Goal: Communication & Community: Answer question/provide support

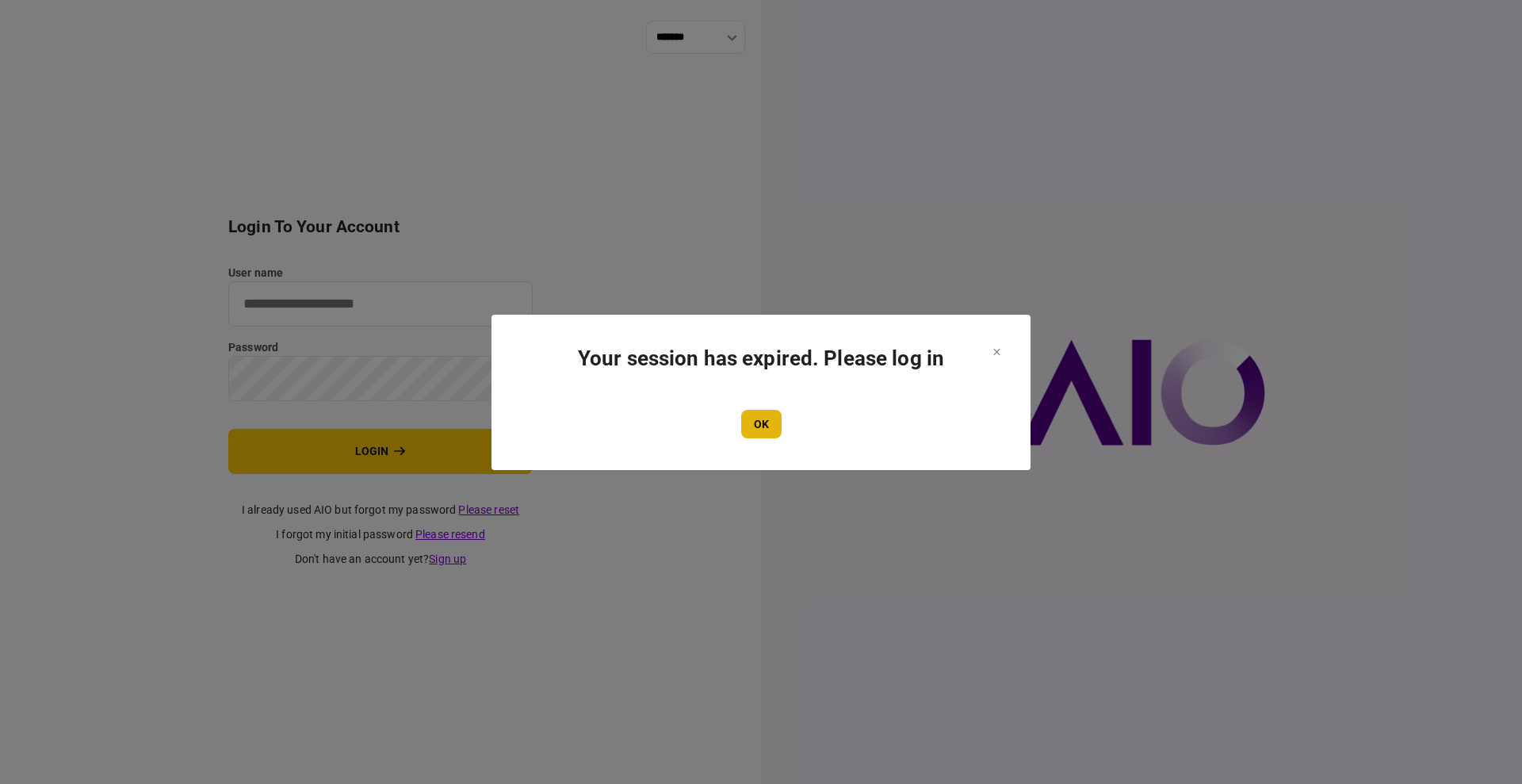
type input "****"
click at [778, 420] on button "OK" at bounding box center [762, 423] width 41 height 29
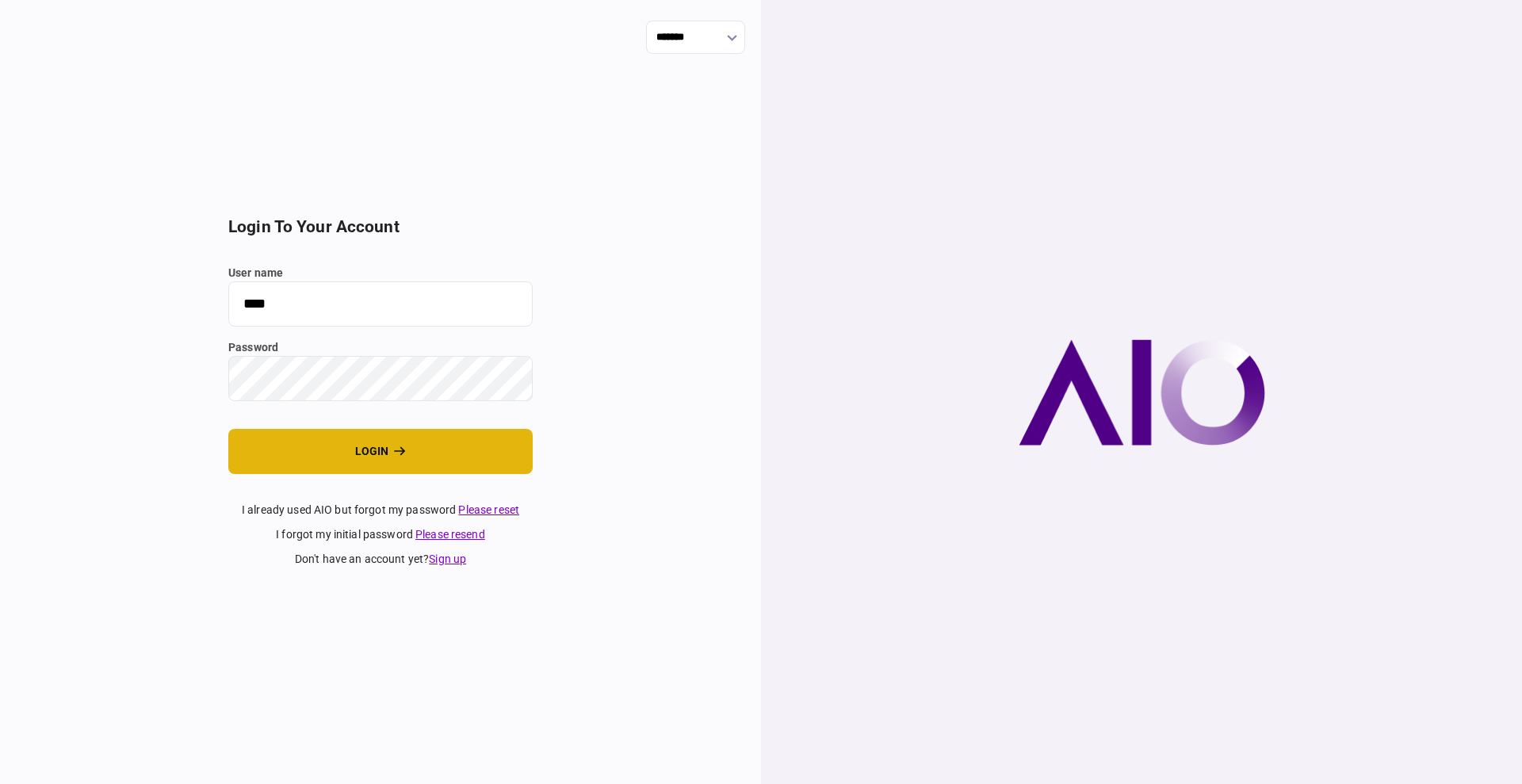
click at [379, 469] on button "login" at bounding box center [381, 451] width 304 height 45
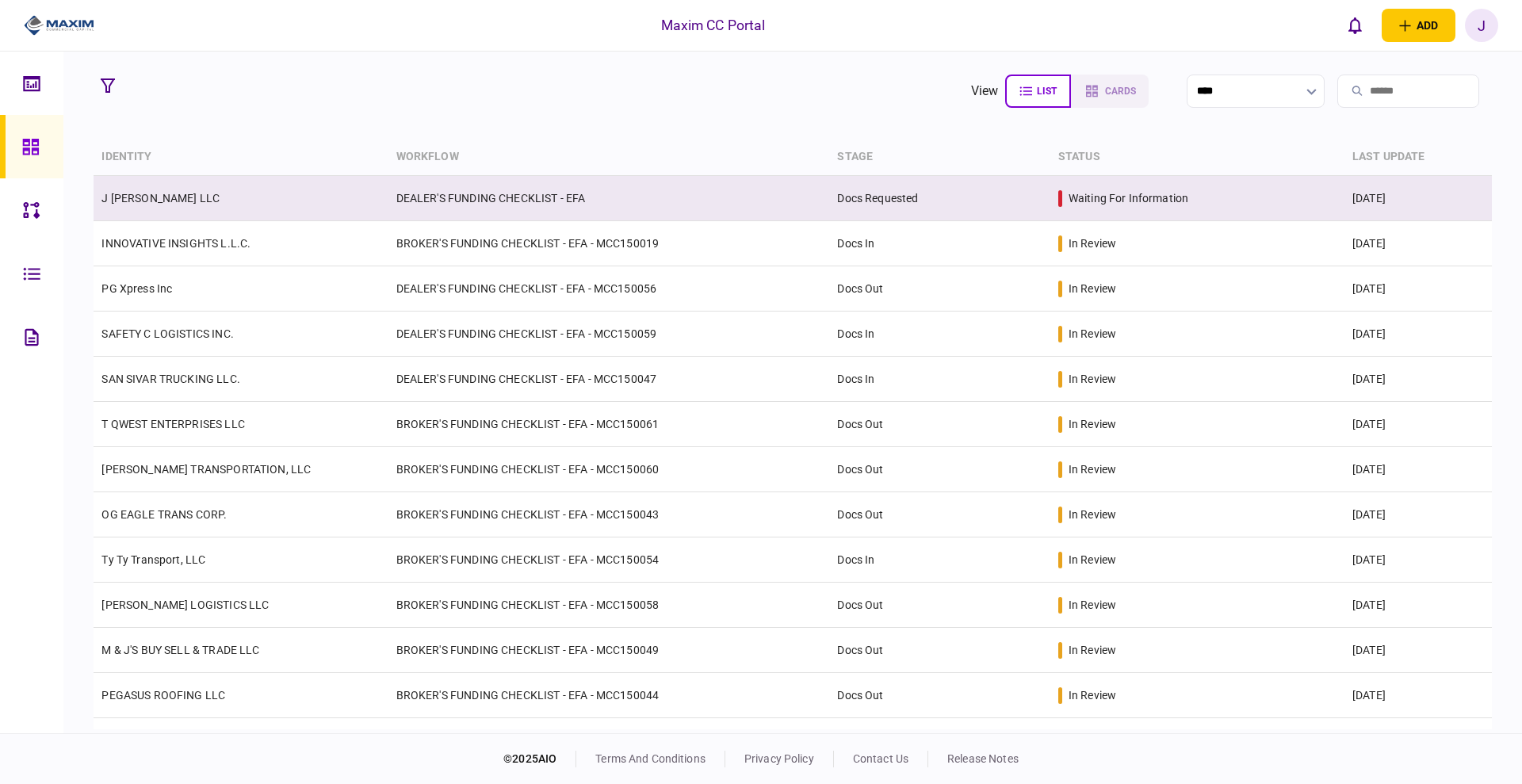
click at [138, 196] on link "J [PERSON_NAME] LLC" at bounding box center [161, 198] width 118 height 13
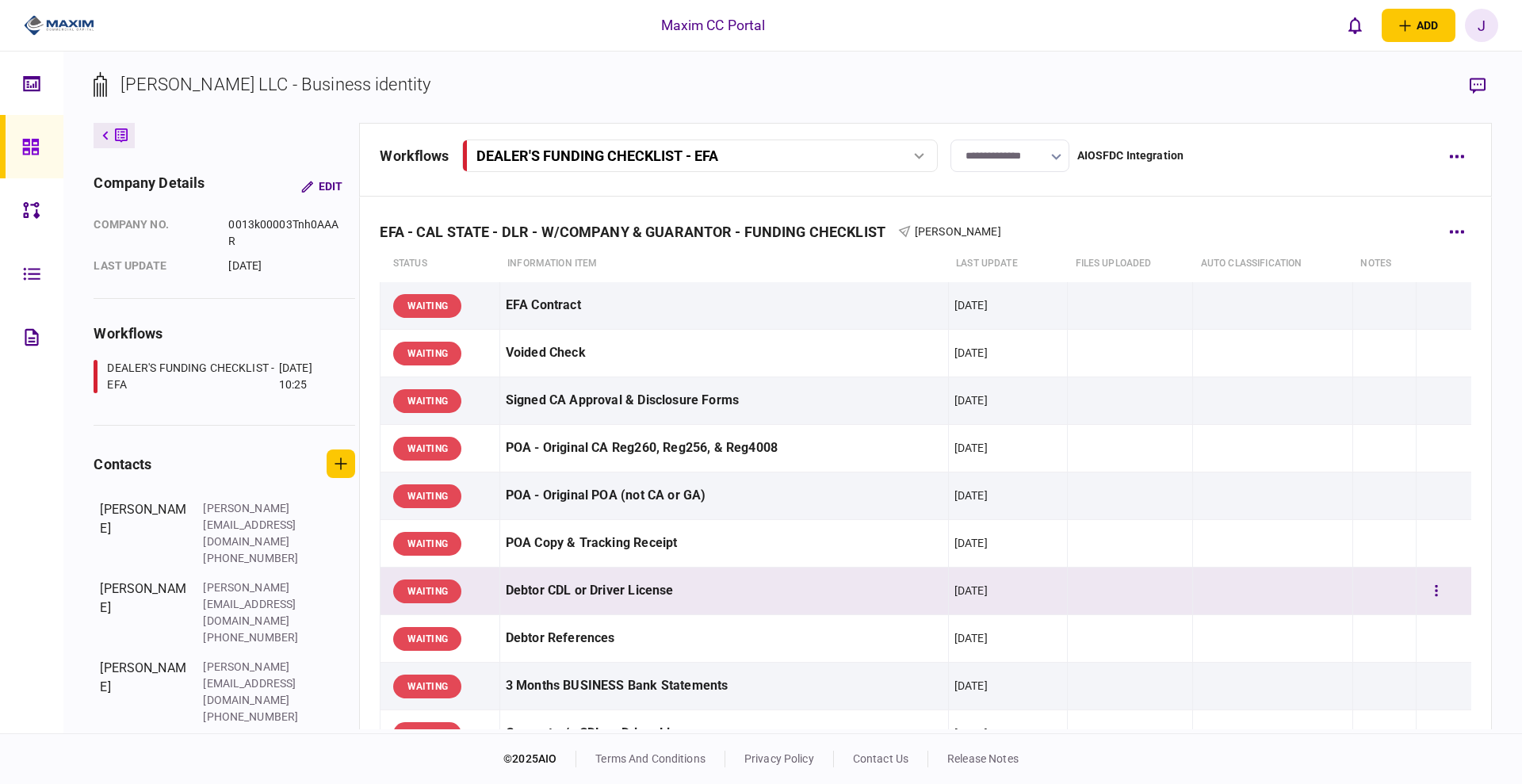
click at [579, 586] on div "Debtor CDL or Driver License" at bounding box center [724, 590] width 437 height 36
click at [474, 586] on div "WAITING" at bounding box center [443, 590] width 100 height 36
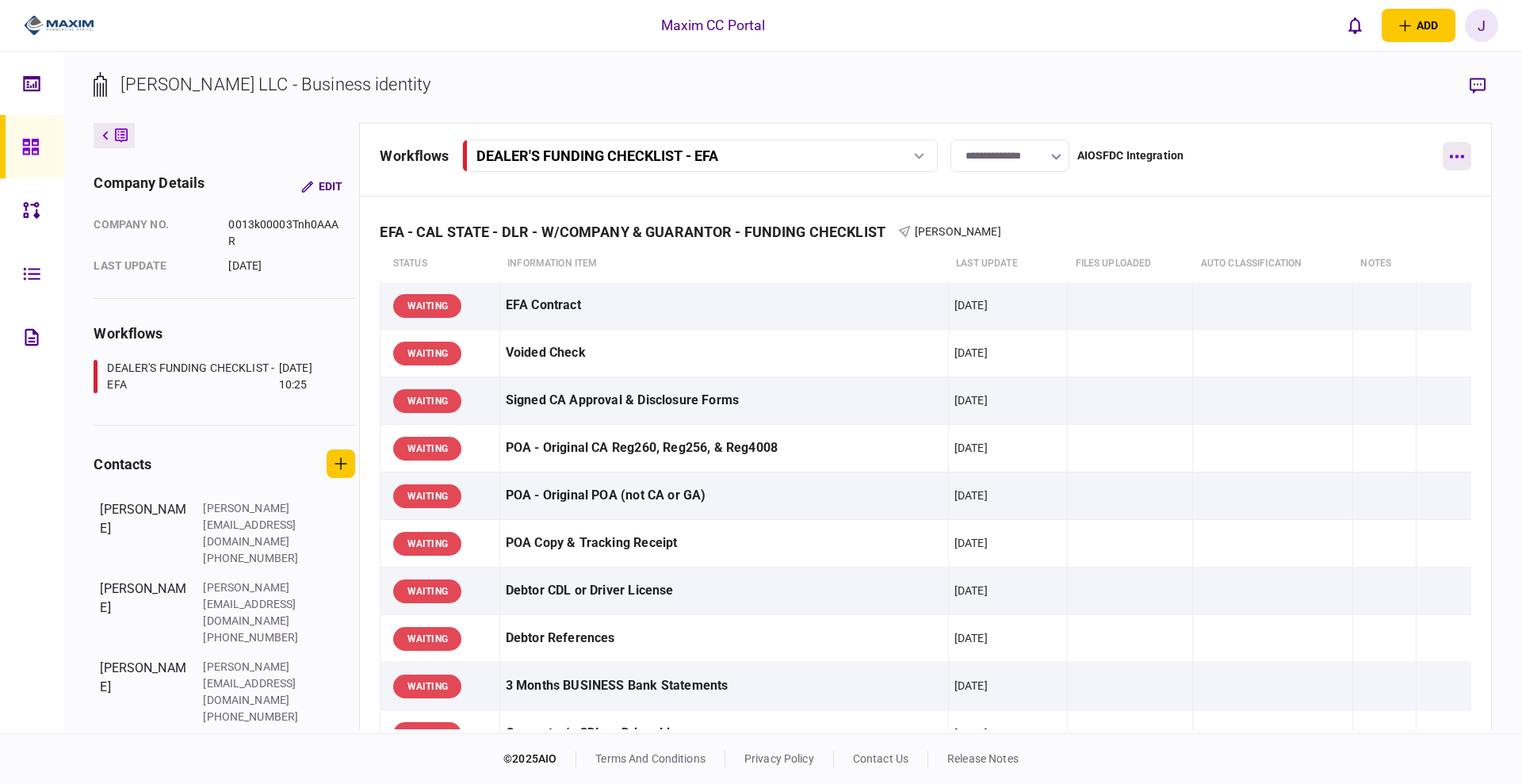
click at [1464, 150] on button "button" at bounding box center [1457, 156] width 29 height 29
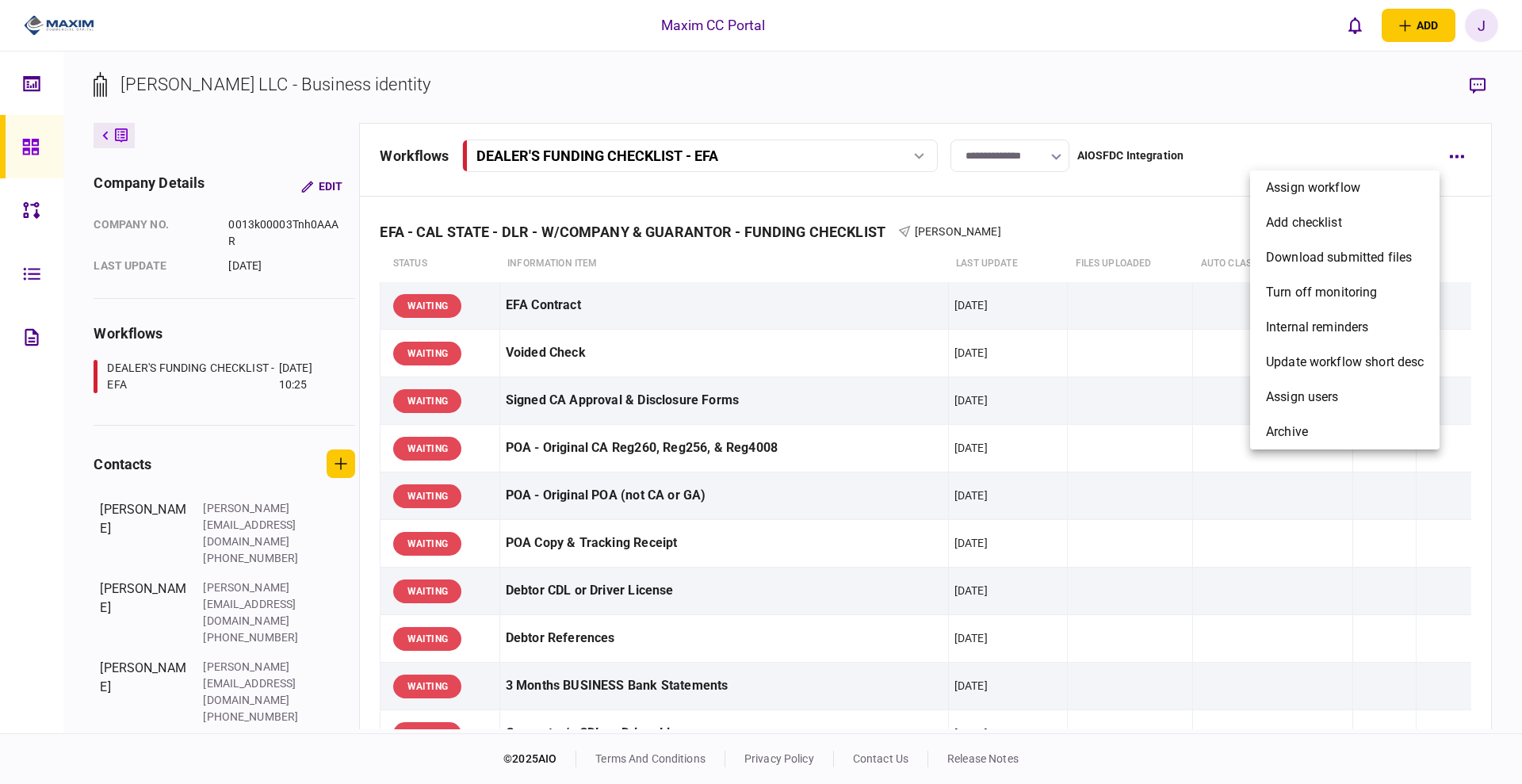
click at [1478, 89] on div at bounding box center [761, 392] width 1522 height 784
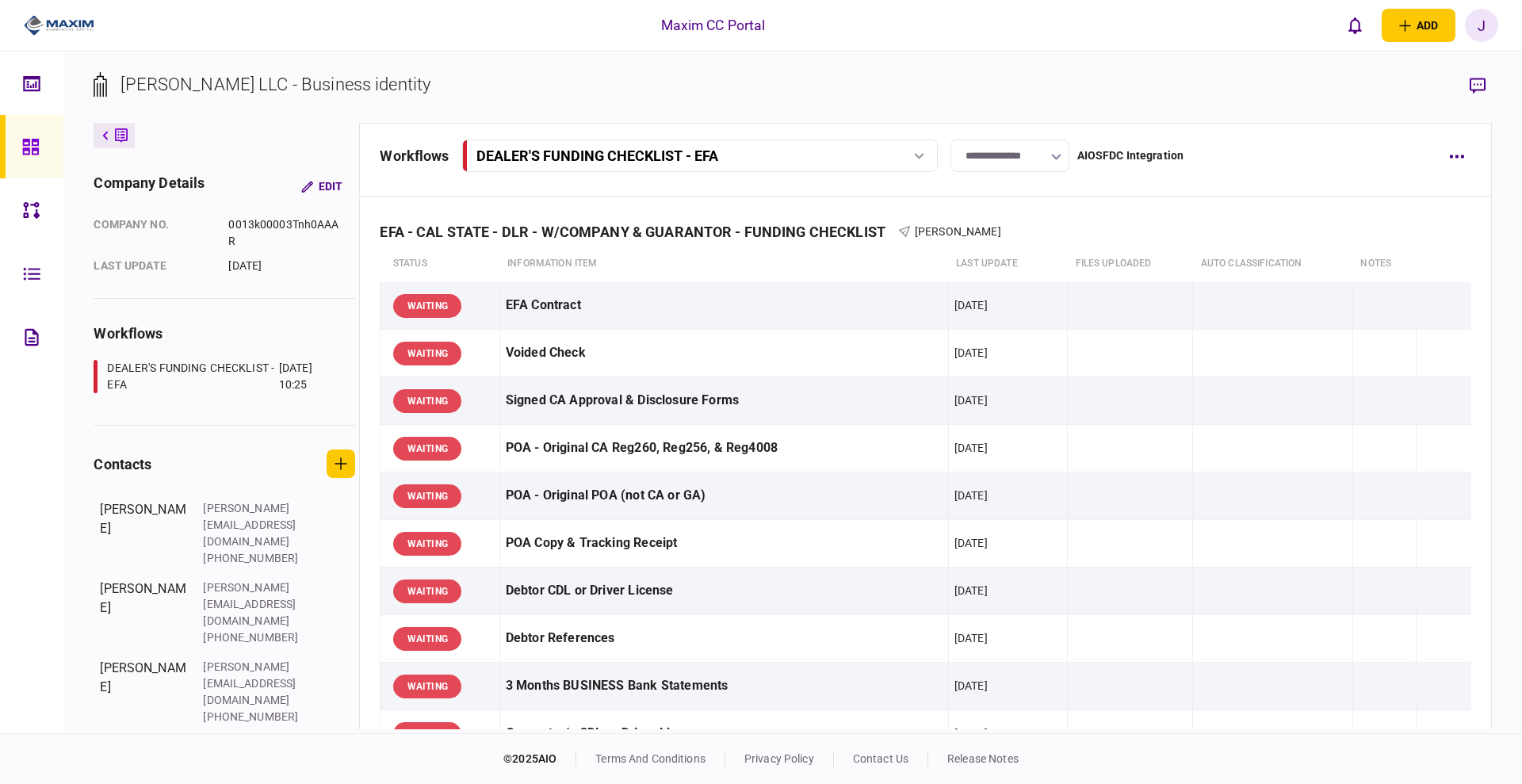
click at [1457, 88] on section "J Smith LLC - Business identity" at bounding box center [791, 97] width 1397 height 52
click at [1472, 88] on icon "button" at bounding box center [1477, 86] width 16 height 17
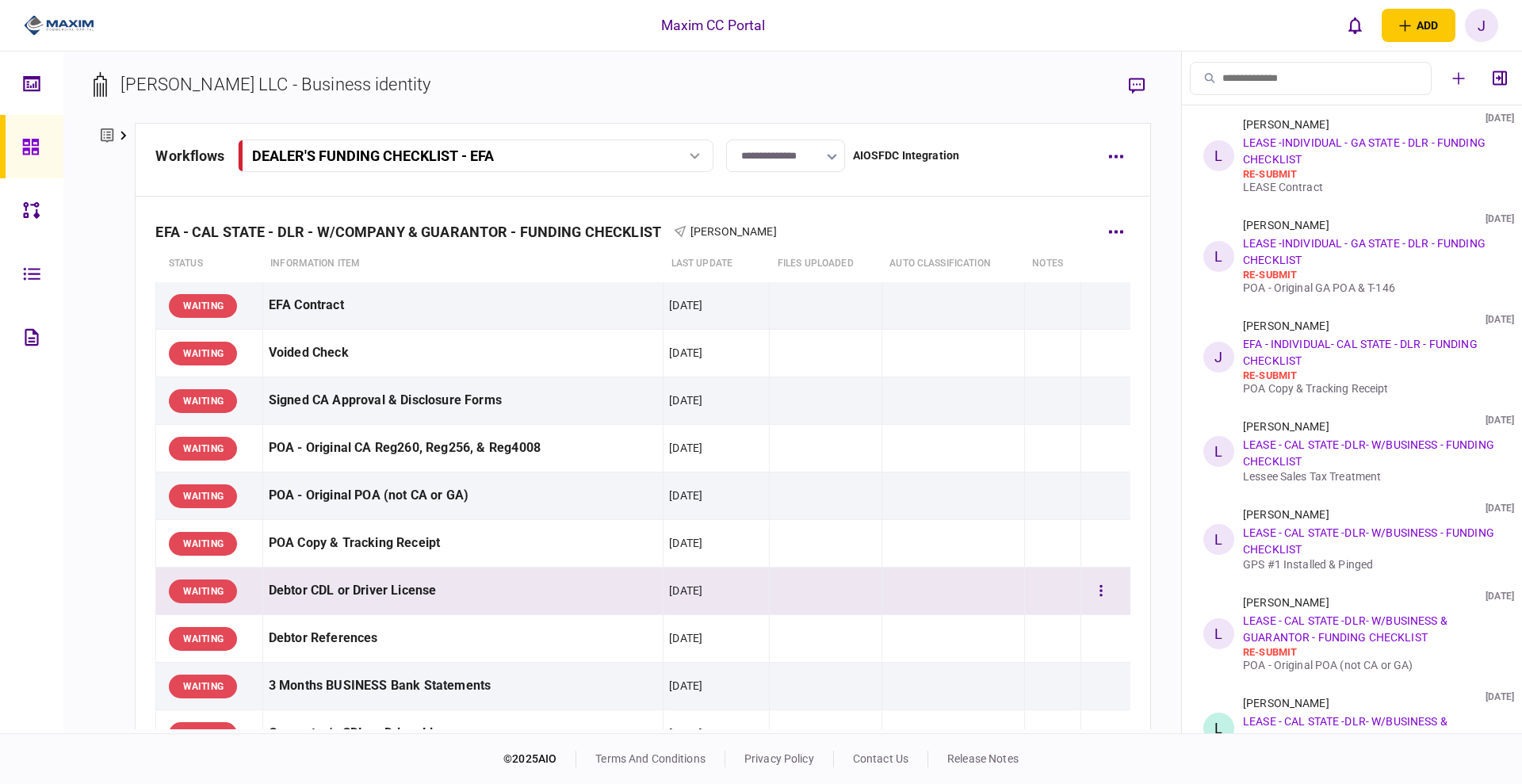
click at [364, 588] on div "Debtor CDL or Driver License" at bounding box center [463, 590] width 389 height 36
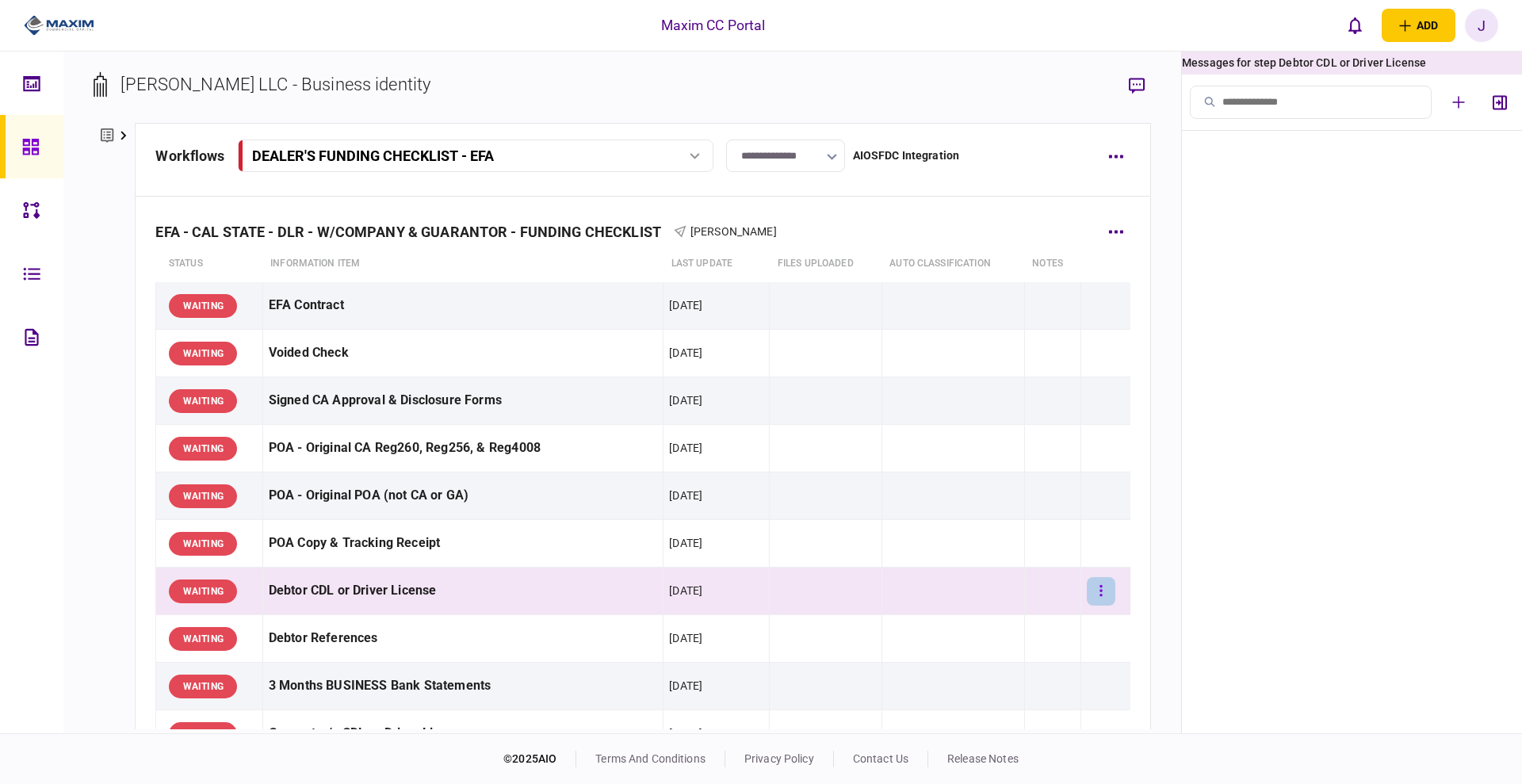
click at [1087, 587] on button "button" at bounding box center [1100, 591] width 29 height 29
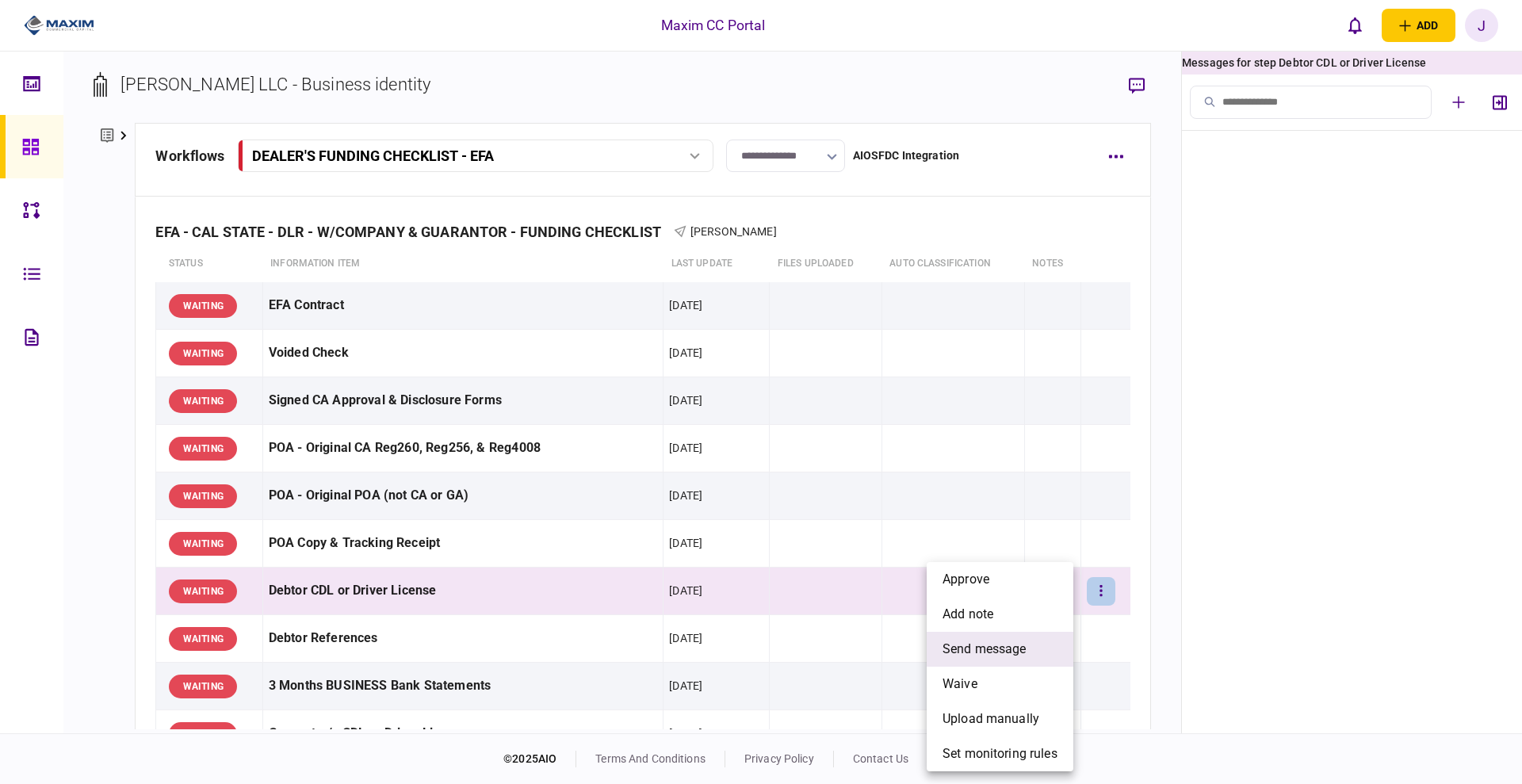
click at [993, 647] on span "send message" at bounding box center [984, 649] width 84 height 19
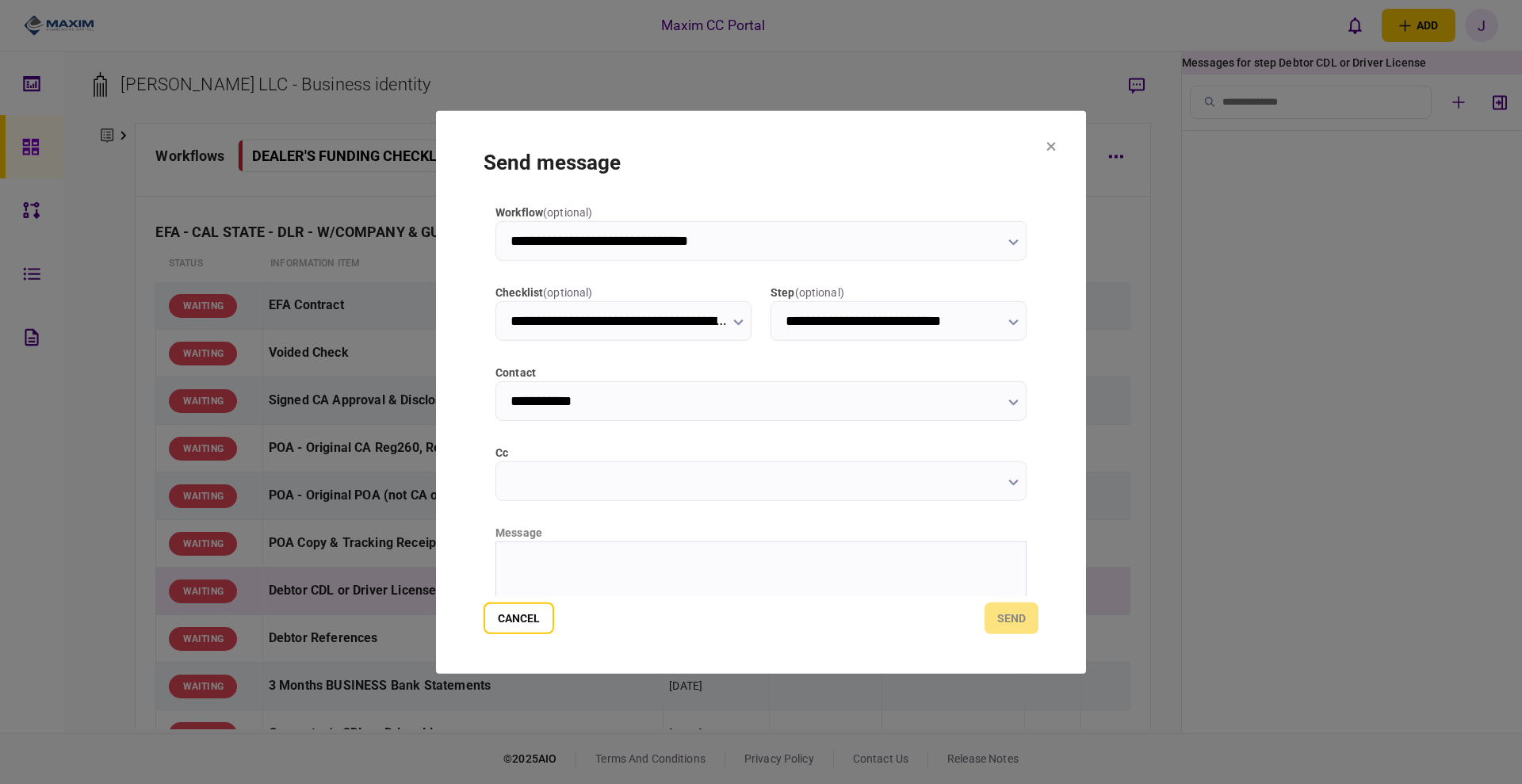
type input "**********"
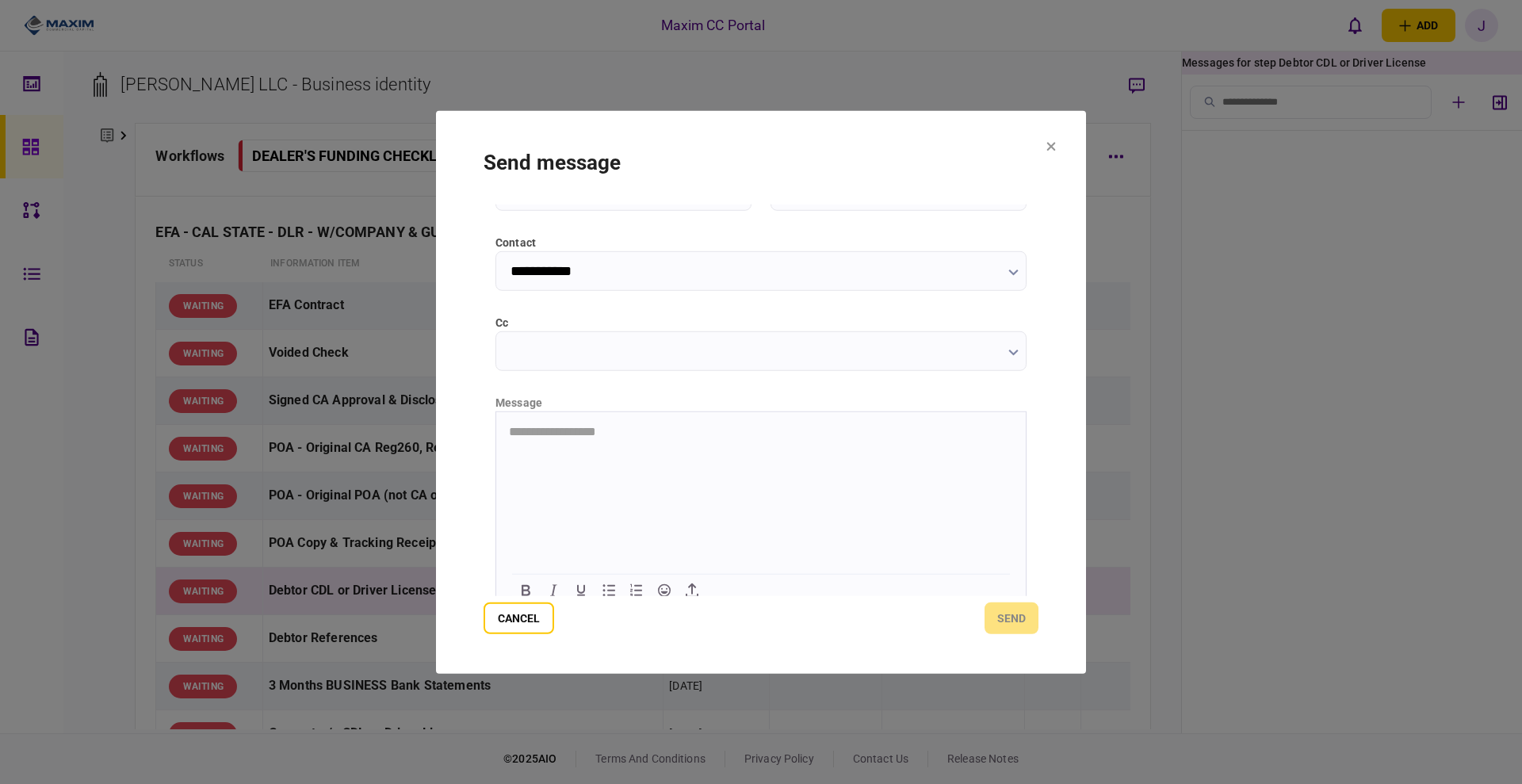
scroll to position [143, 0]
click at [632, 435] on html at bounding box center [761, 418] width 529 height 39
click at [1000, 617] on button "send" at bounding box center [1011, 618] width 54 height 31
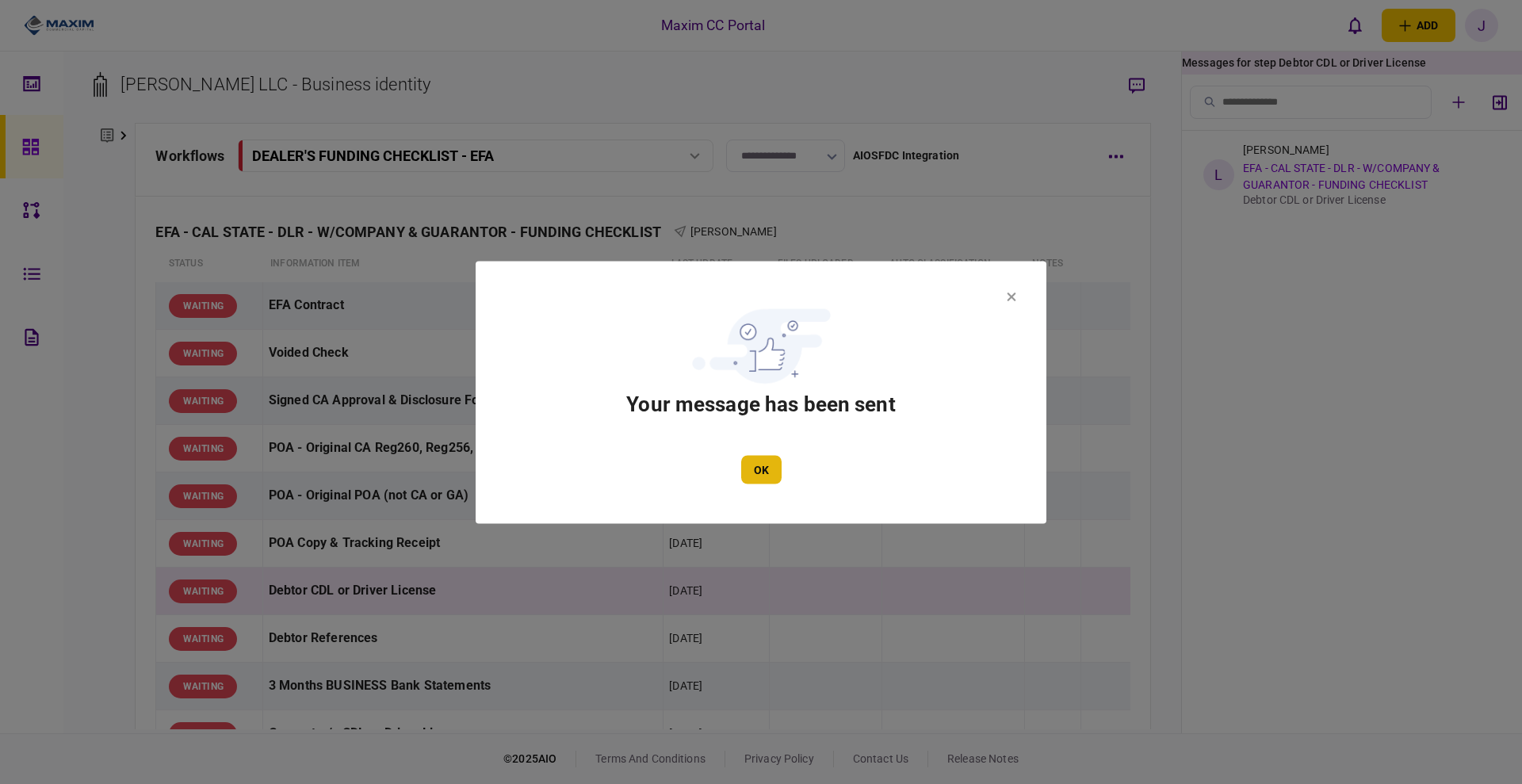
click at [769, 481] on button "OK" at bounding box center [762, 469] width 41 height 29
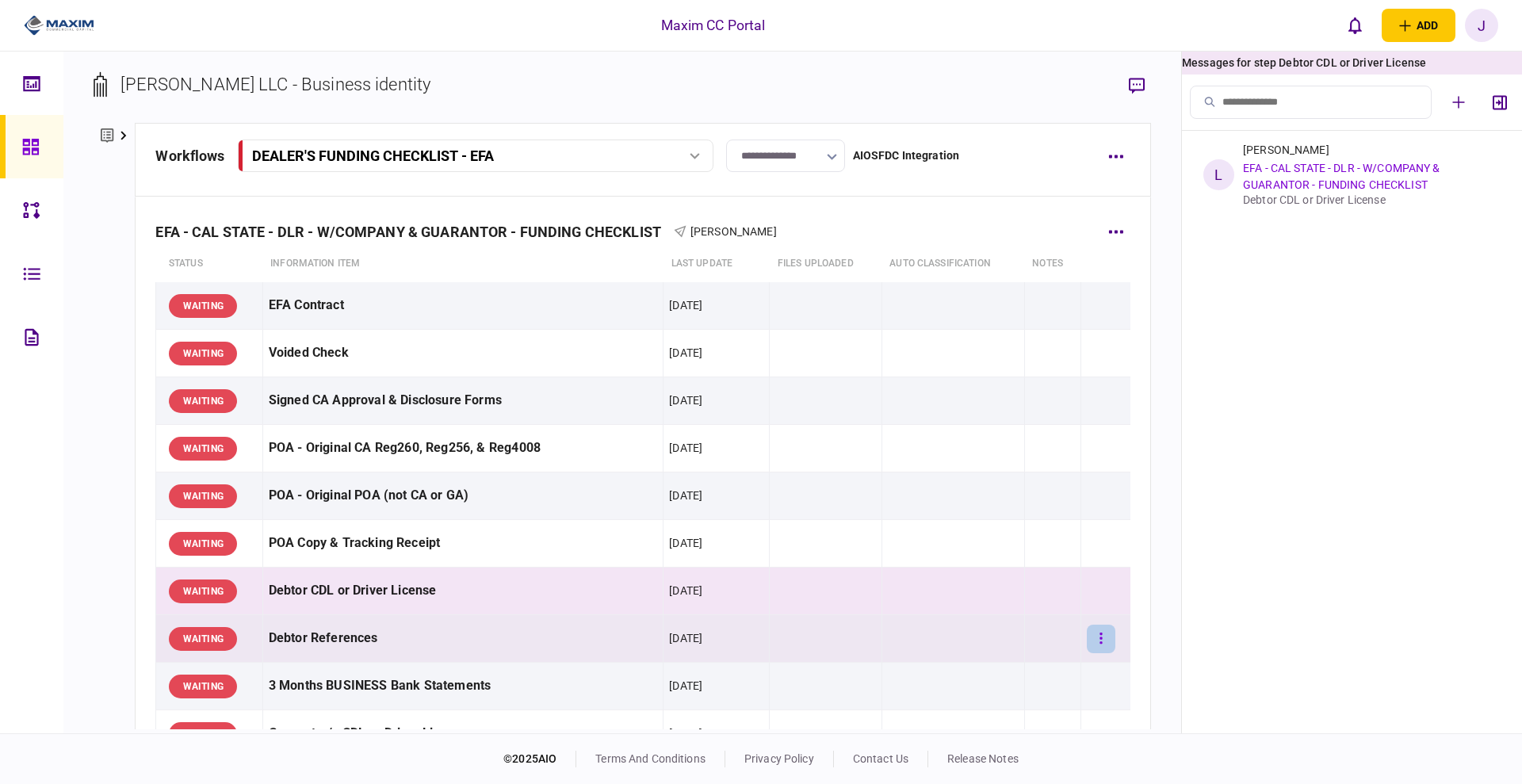
click at [1097, 638] on button "button" at bounding box center [1100, 638] width 29 height 29
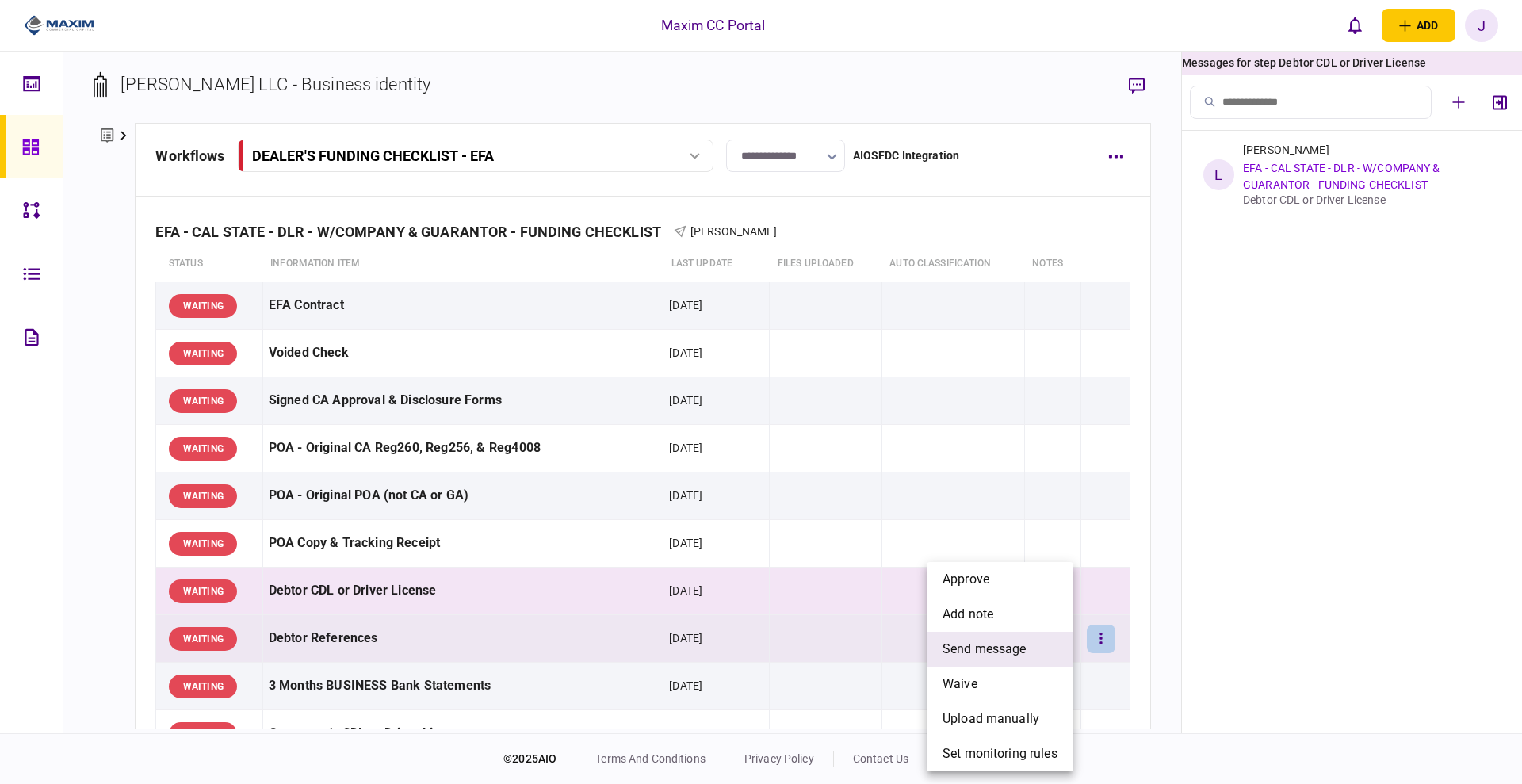
click at [1014, 659] on li "send message" at bounding box center [1000, 649] width 147 height 35
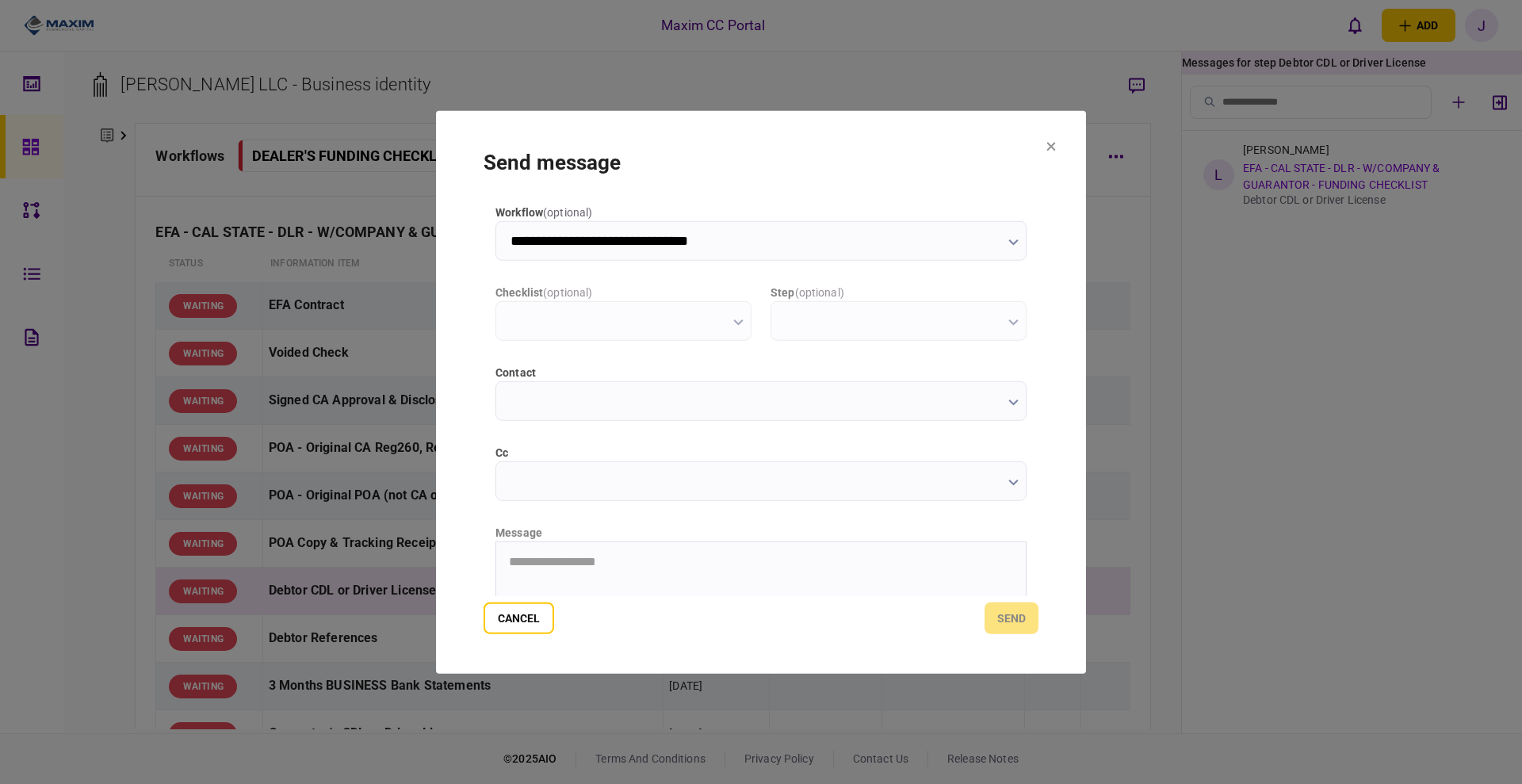
scroll to position [0, 0]
type input "**********"
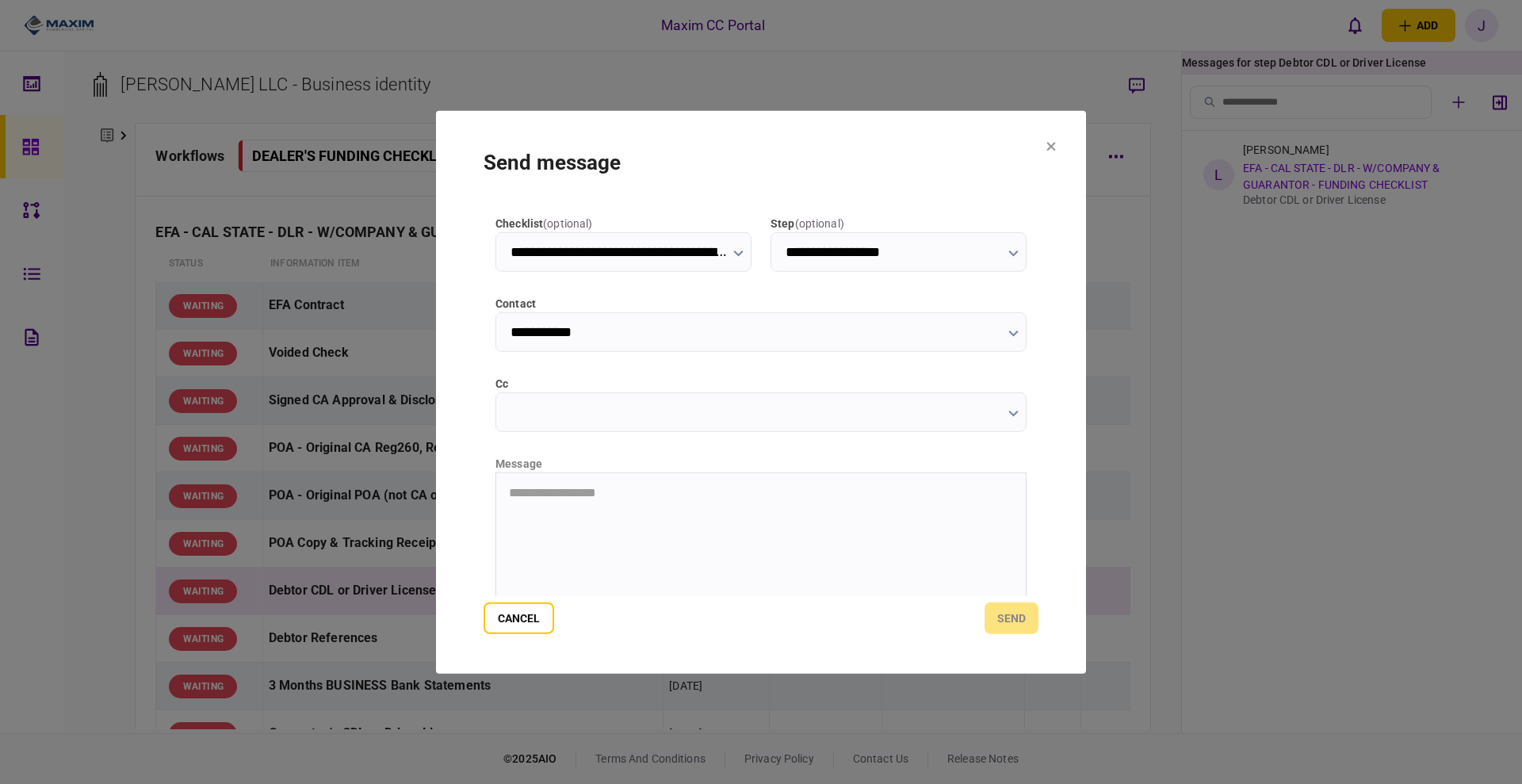
scroll to position [99, 0]
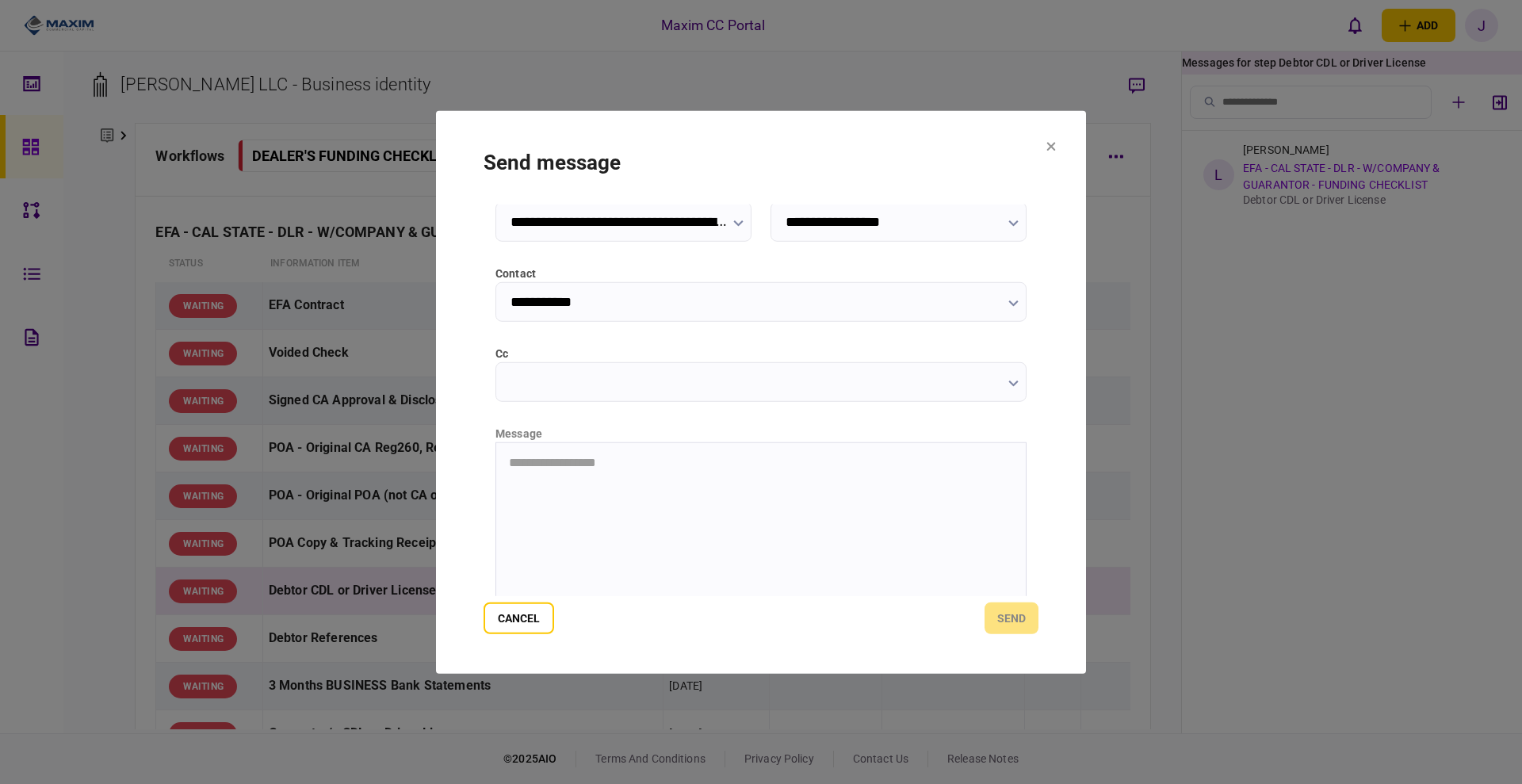
click at [532, 482] on html "**********" at bounding box center [761, 463] width 529 height 41
click at [516, 617] on button "Cancel" at bounding box center [518, 618] width 70 height 31
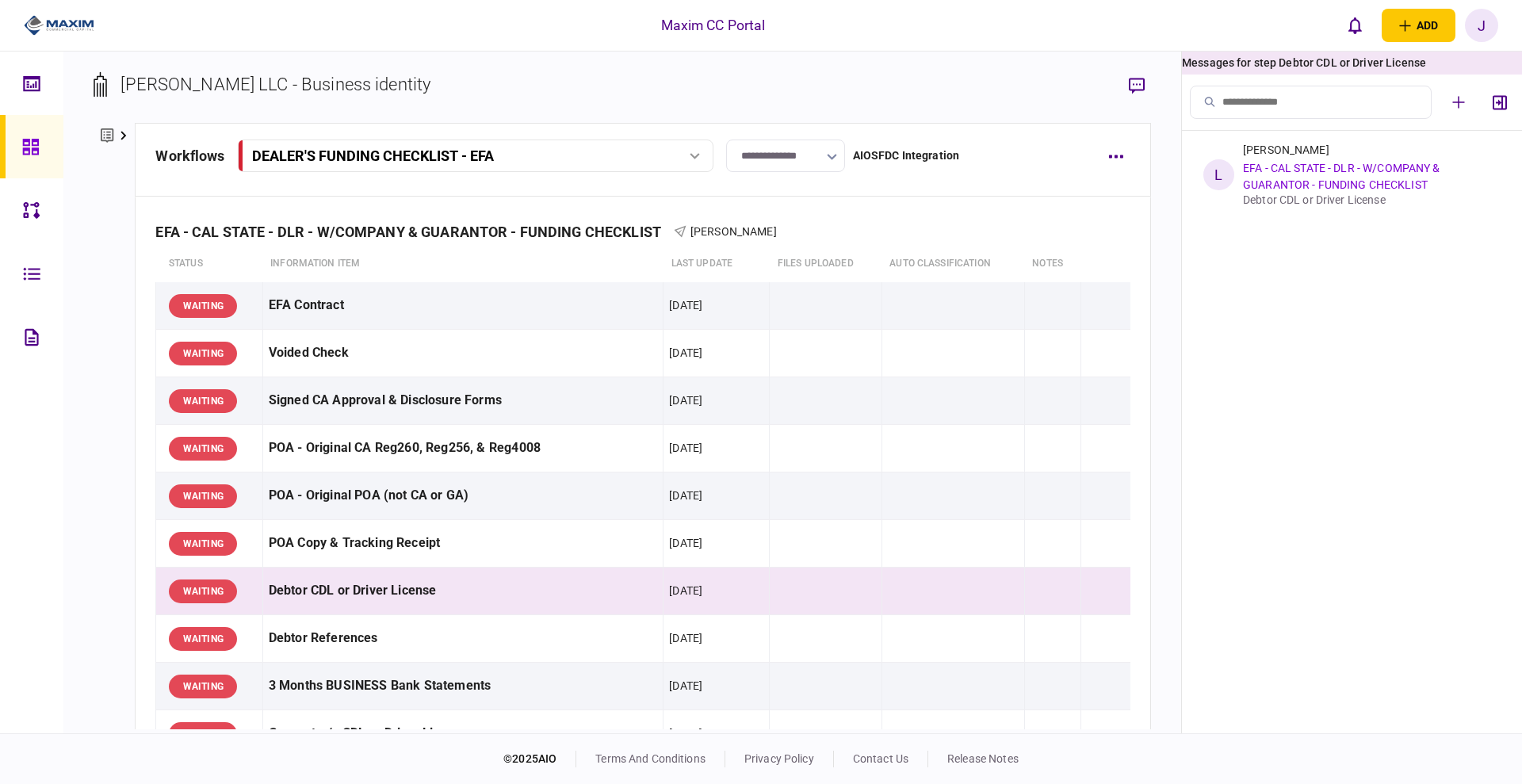
click at [1350, 305] on ul "L Laura Smith EFA - CAL STATE - DLR - W/COMPANY & GUARANTOR - FUNDING CHECKLIST…" at bounding box center [1351, 432] width 340 height 602
click at [351, 581] on div "Debtor CDL or Driver License" at bounding box center [463, 590] width 389 height 36
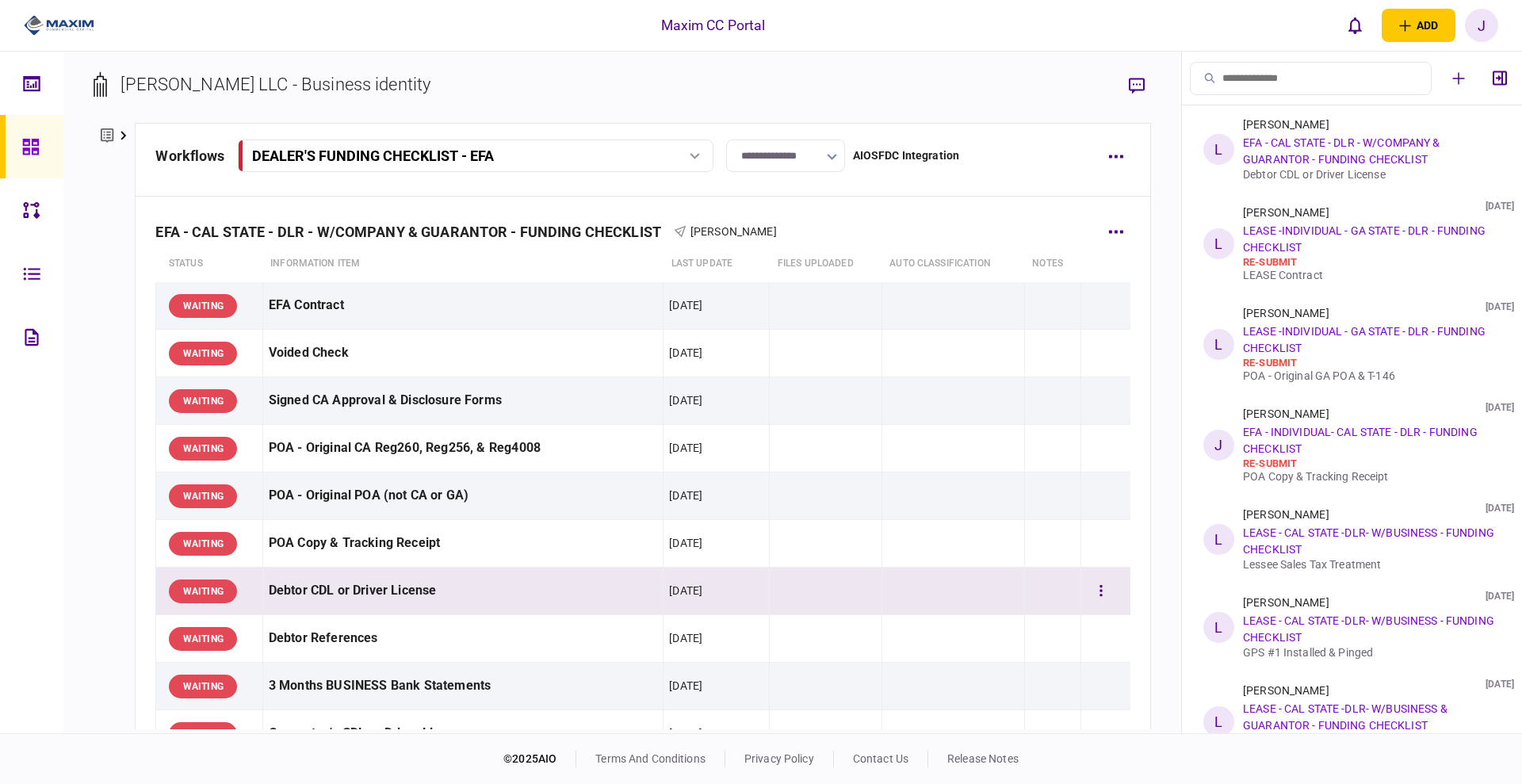
click at [326, 599] on div "Debtor CDL or Driver License" at bounding box center [463, 590] width 389 height 36
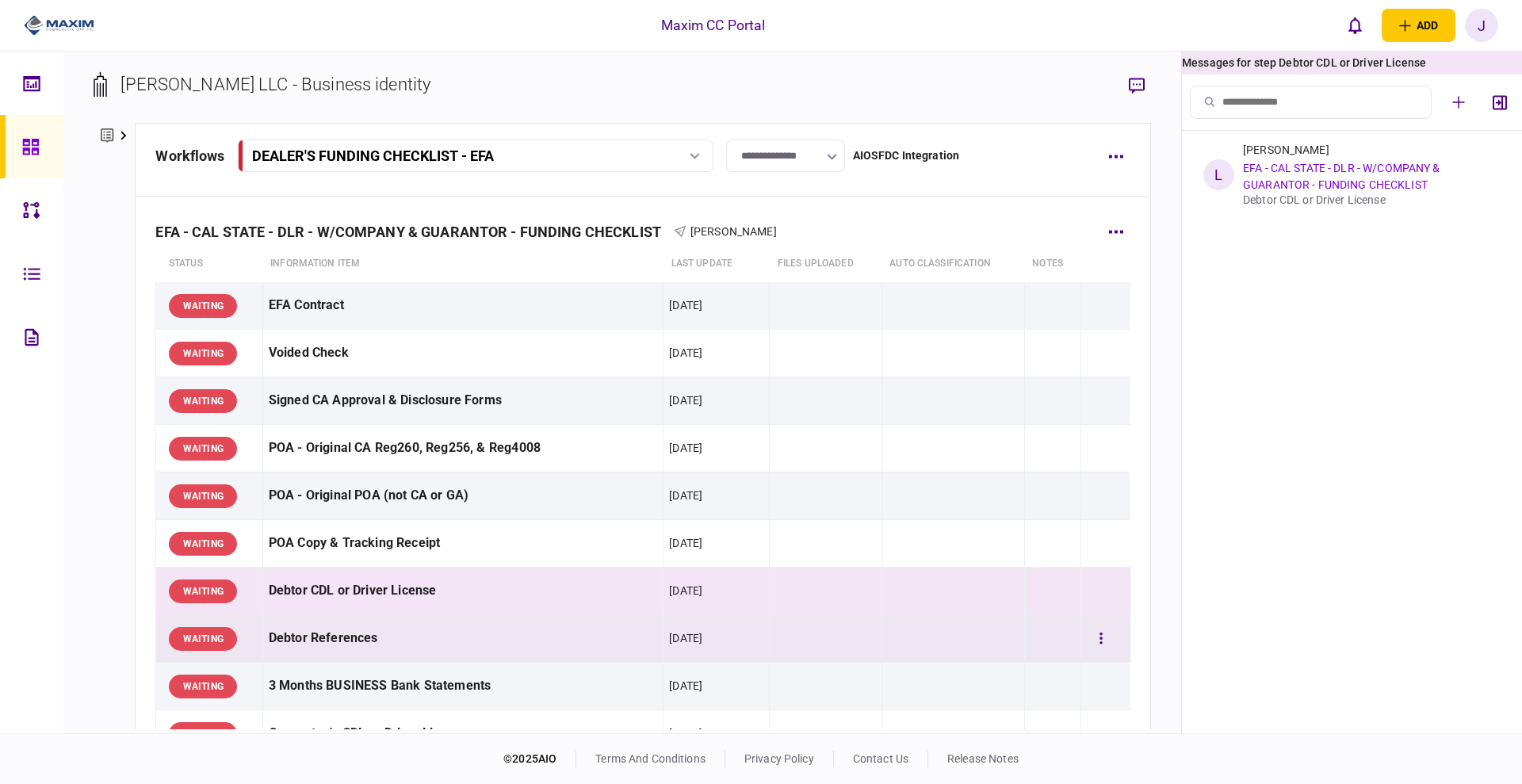
click at [348, 640] on div "Debtor References" at bounding box center [463, 638] width 389 height 36
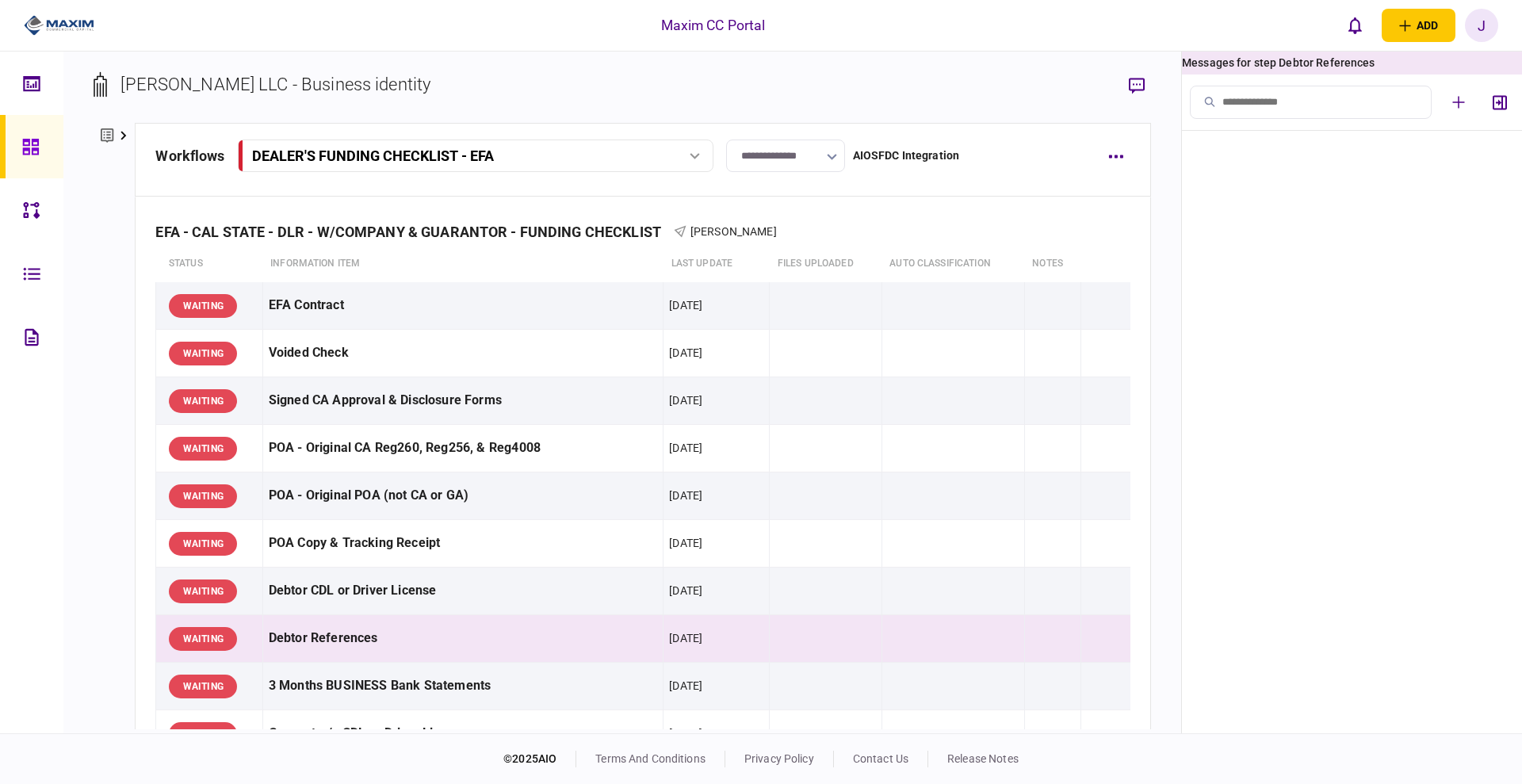
click at [65, 403] on div "**********" at bounding box center [623, 392] width 1118 height 682
click at [106, 138] on icon at bounding box center [107, 136] width 13 height 17
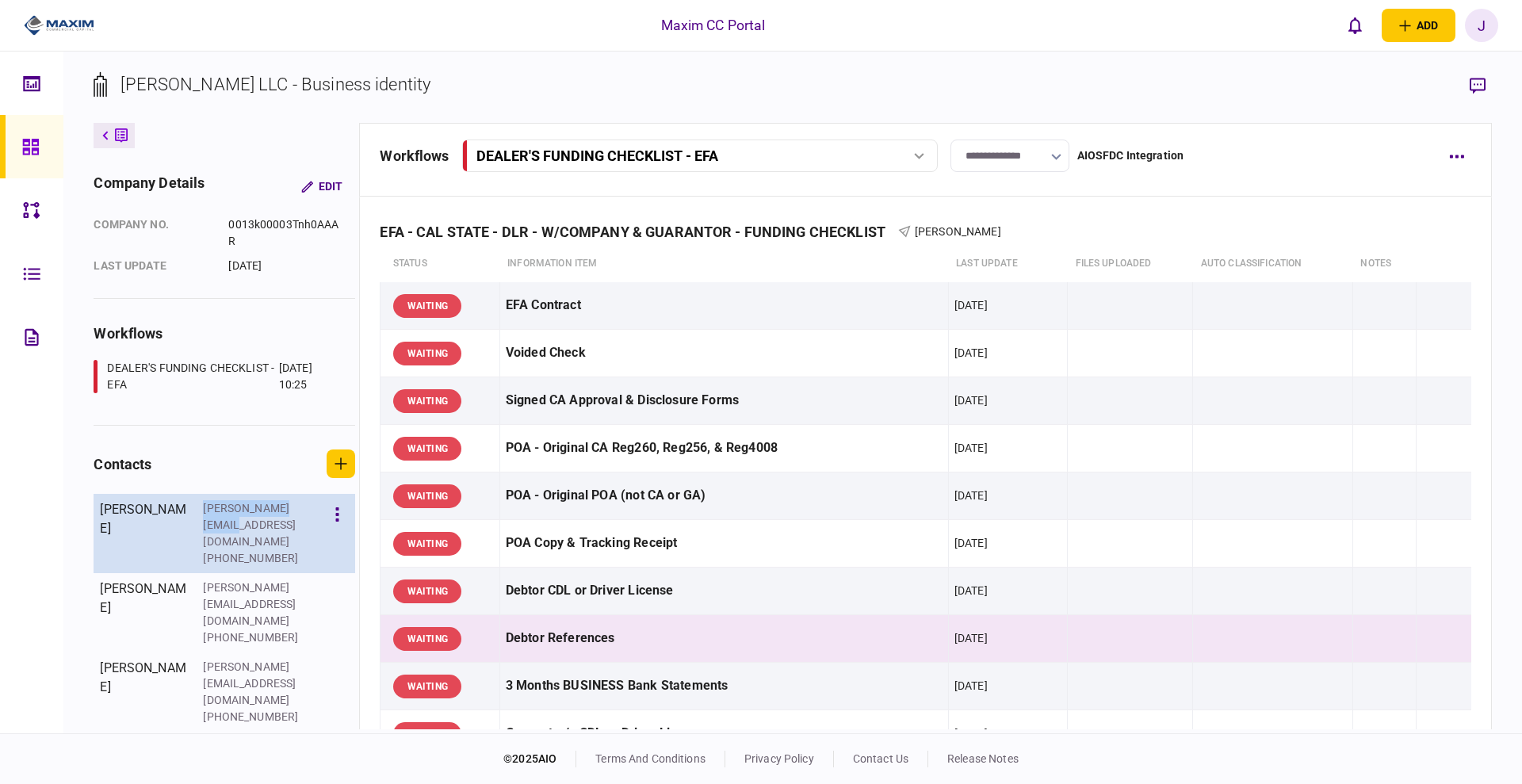
drag, startPoint x: 198, startPoint y: 507, endPoint x: 304, endPoint y: 503, distance: 106.1
click at [304, 503] on section "Laura Smith laura.dolphin@fayebsg.com +12044701818" at bounding box center [224, 533] width 262 height 79
copy div "laura.dolphin@fayeb"
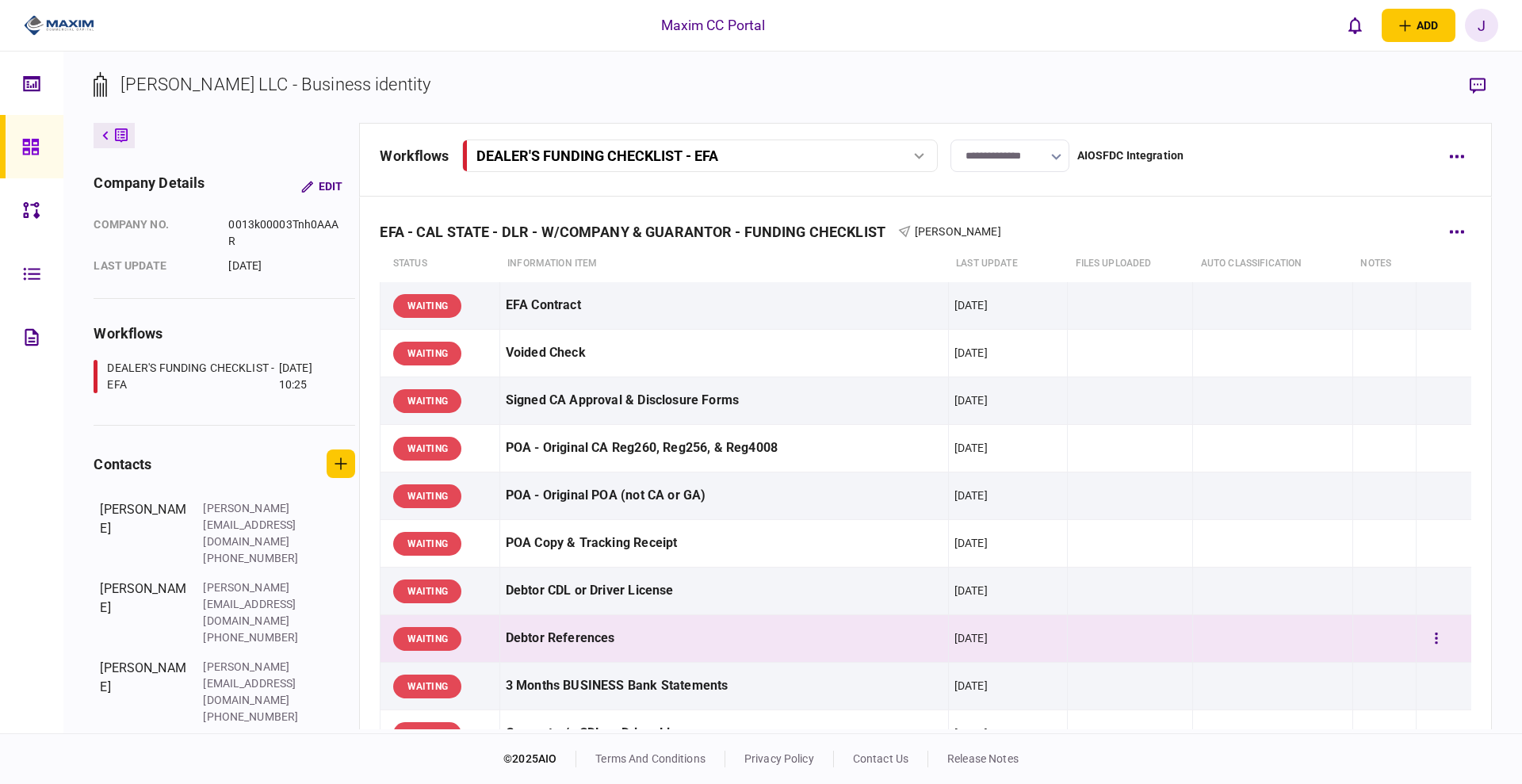
click at [613, 639] on div "Debtor References" at bounding box center [724, 638] width 437 height 36
click at [565, 622] on div "Debtor References" at bounding box center [724, 638] width 437 height 36
click at [1435, 638] on icon "button" at bounding box center [1436, 638] width 3 height 11
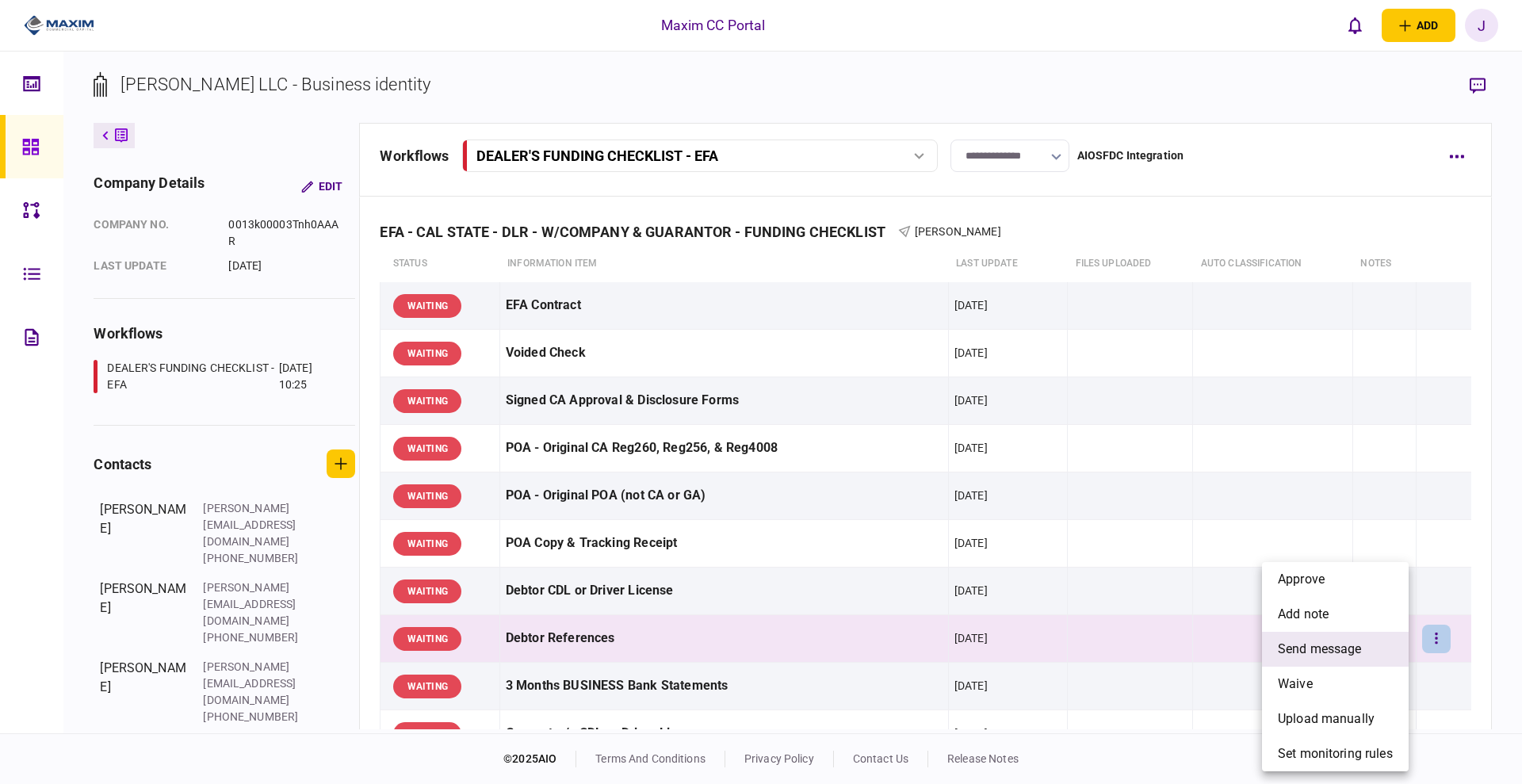
click at [1368, 642] on li "send message" at bounding box center [1335, 649] width 147 height 35
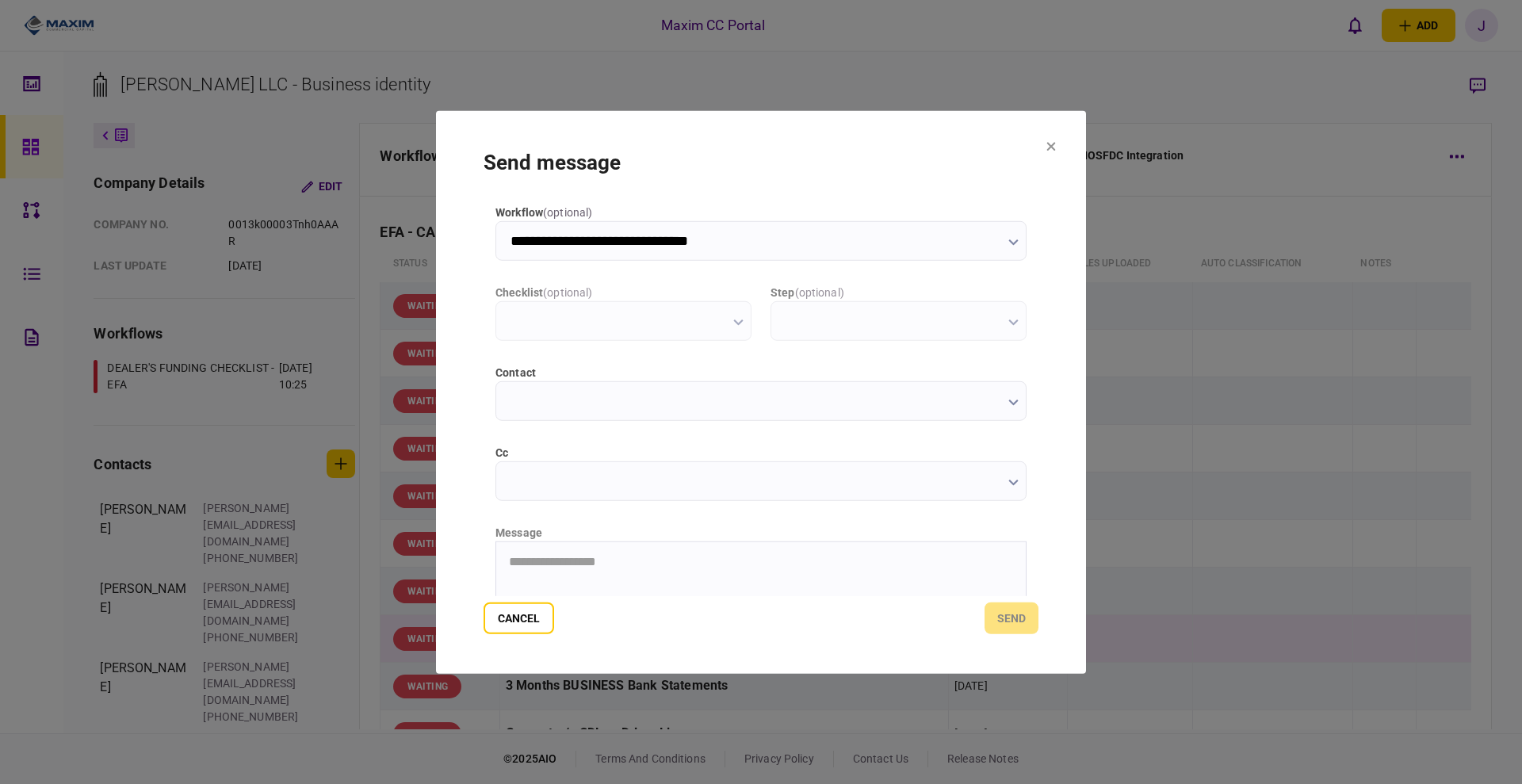
type input "**********"
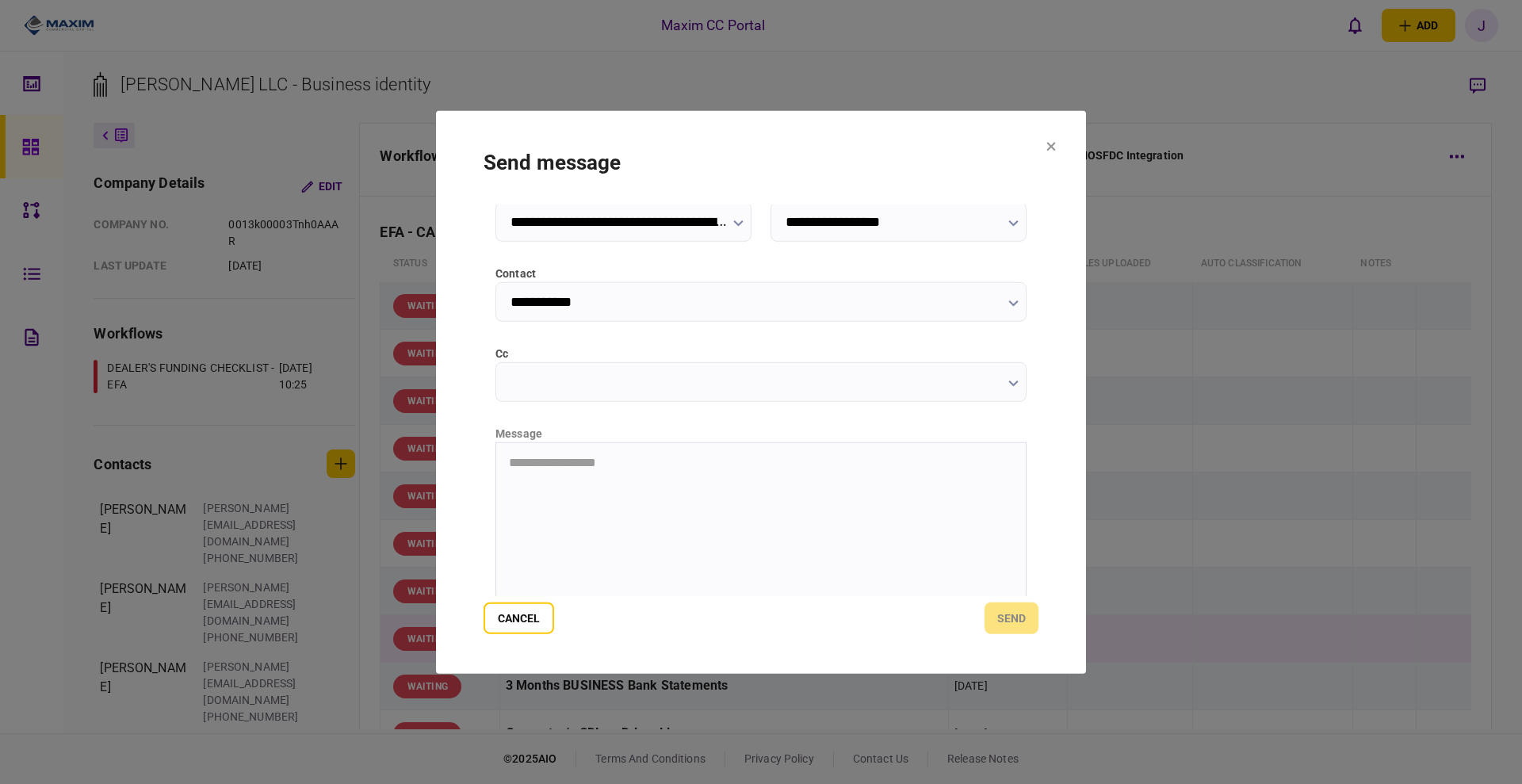
click at [563, 482] on html "**********" at bounding box center [761, 463] width 529 height 41
drag, startPoint x: 669, startPoint y: 463, endPoint x: 519, endPoint y: 459, distance: 150.1
click at [519, 459] on p "**********" at bounding box center [759, 462] width 501 height 15
click at [1024, 614] on button "send" at bounding box center [1011, 618] width 54 height 31
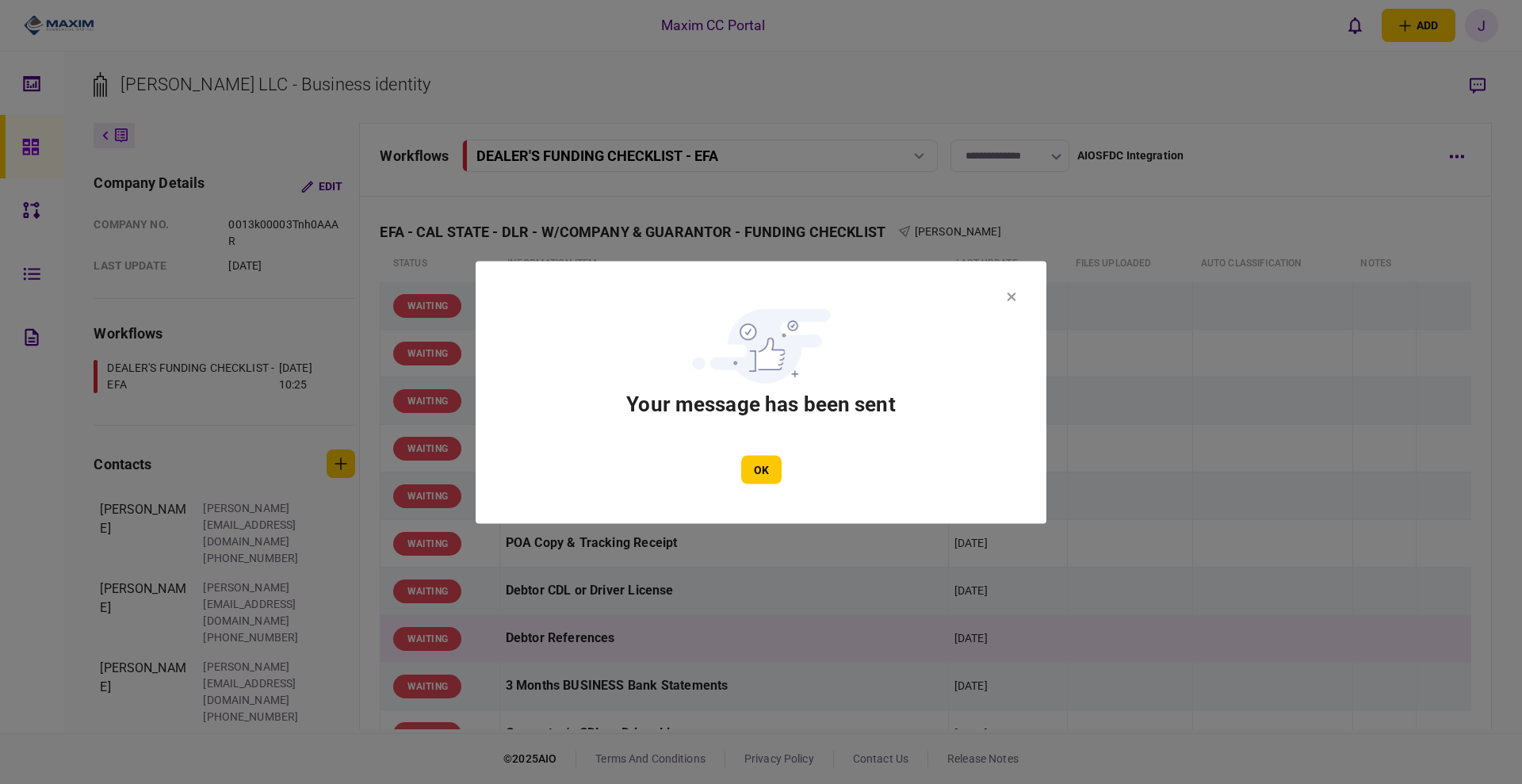
click at [780, 482] on div "OK" at bounding box center [761, 469] width 476 height 29
click at [752, 459] on button "OK" at bounding box center [762, 469] width 41 height 29
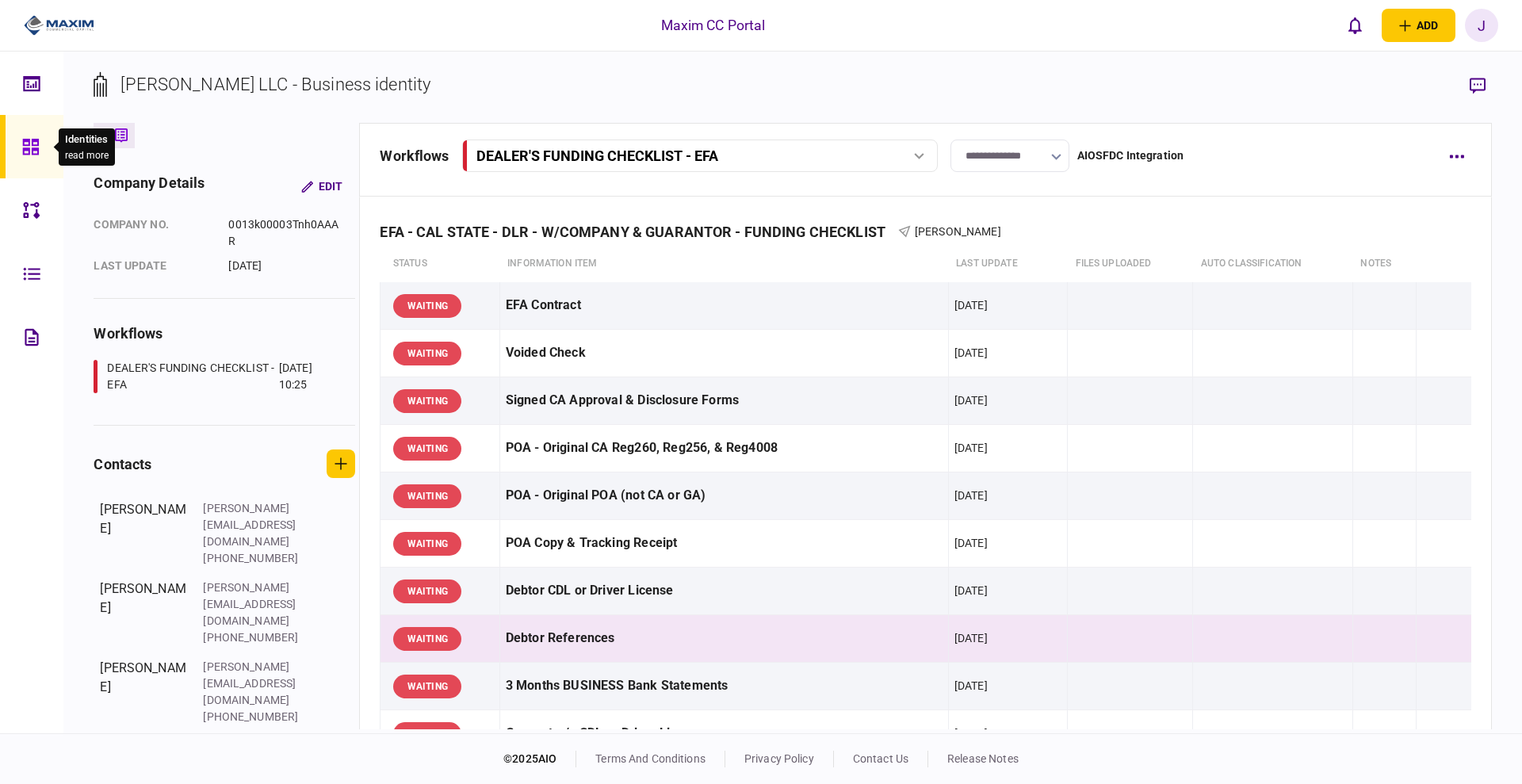
click at [29, 149] on icon at bounding box center [30, 146] width 16 height 16
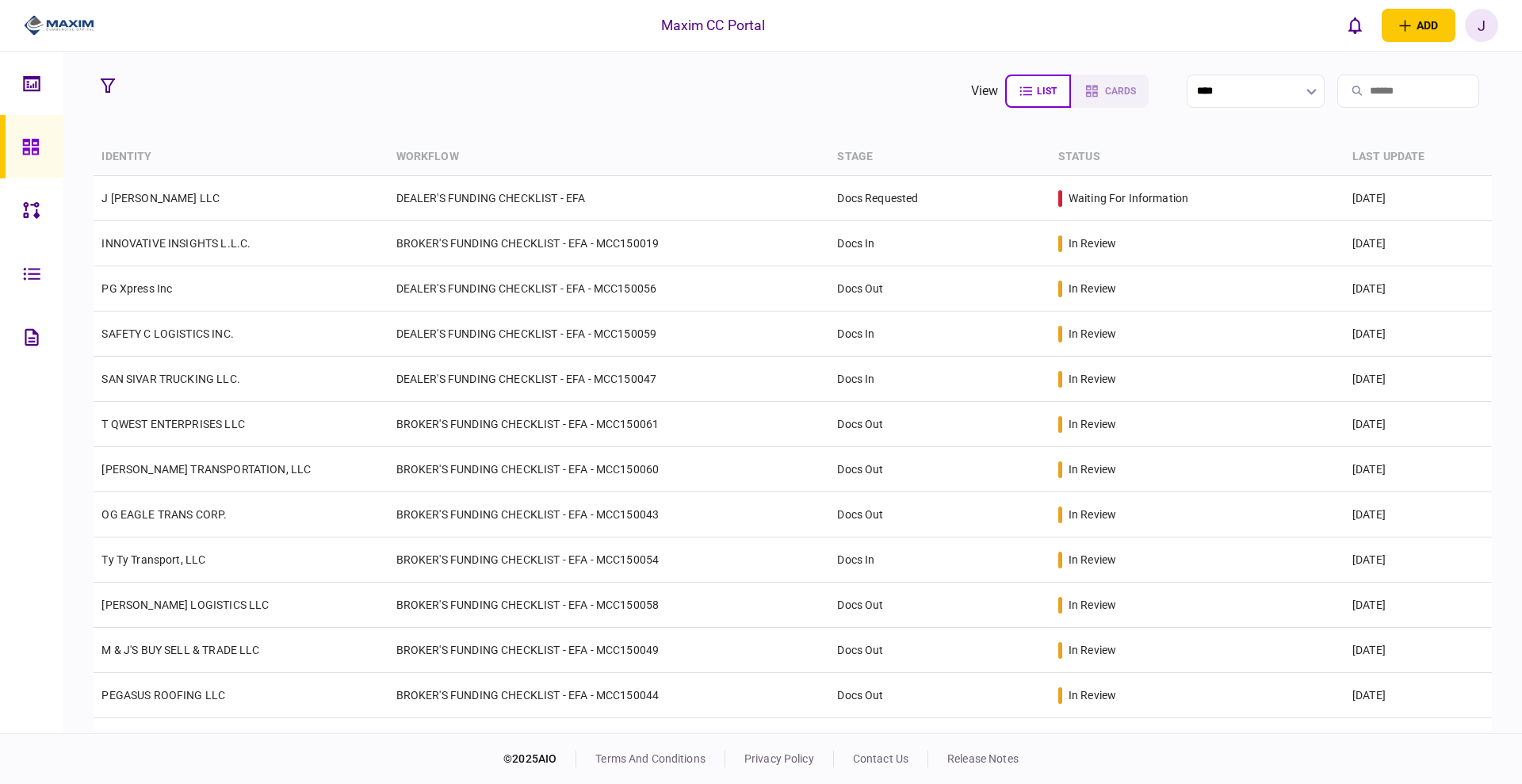
drag, startPoint x: 574, startPoint y: 89, endPoint x: 578, endPoint y: 107, distance: 18.4
click at [574, 89] on section "view list cards ****" at bounding box center [791, 90] width 1397 height 40
click at [40, 138] on div at bounding box center [35, 147] width 26 height 64
click at [648, 130] on section "view list cards **** Type clear Business Individual documents status clear wait…" at bounding box center [792, 392] width 1458 height 682
click at [22, 146] on icon at bounding box center [30, 148] width 18 height 18
